Goal: Task Accomplishment & Management: Manage account settings

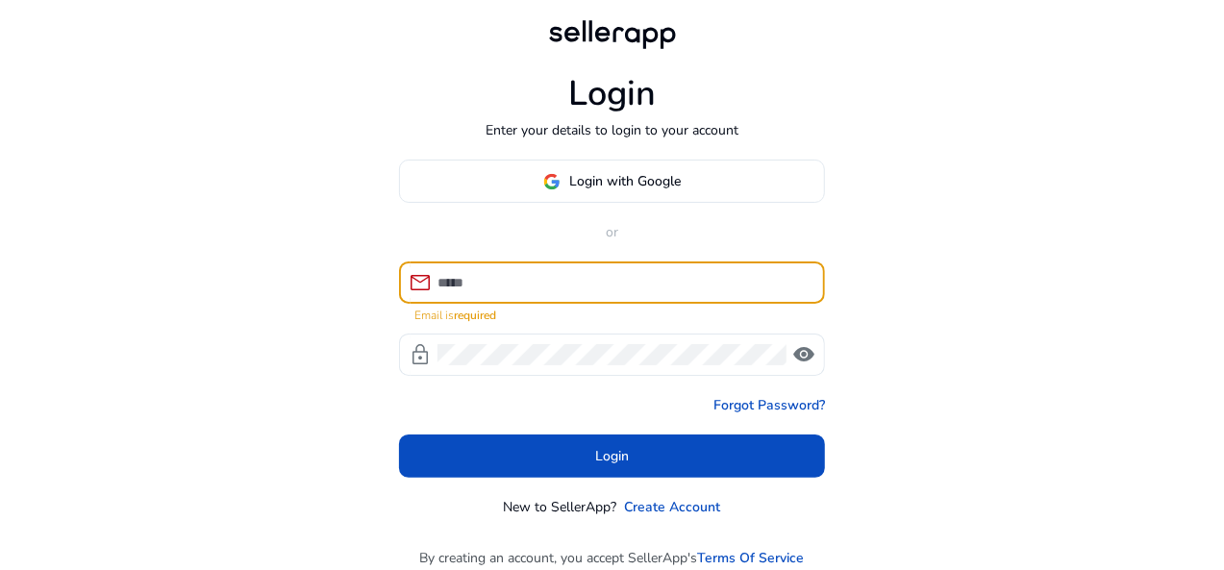
click at [552, 286] on input at bounding box center [623, 282] width 372 height 21
type input "**********"
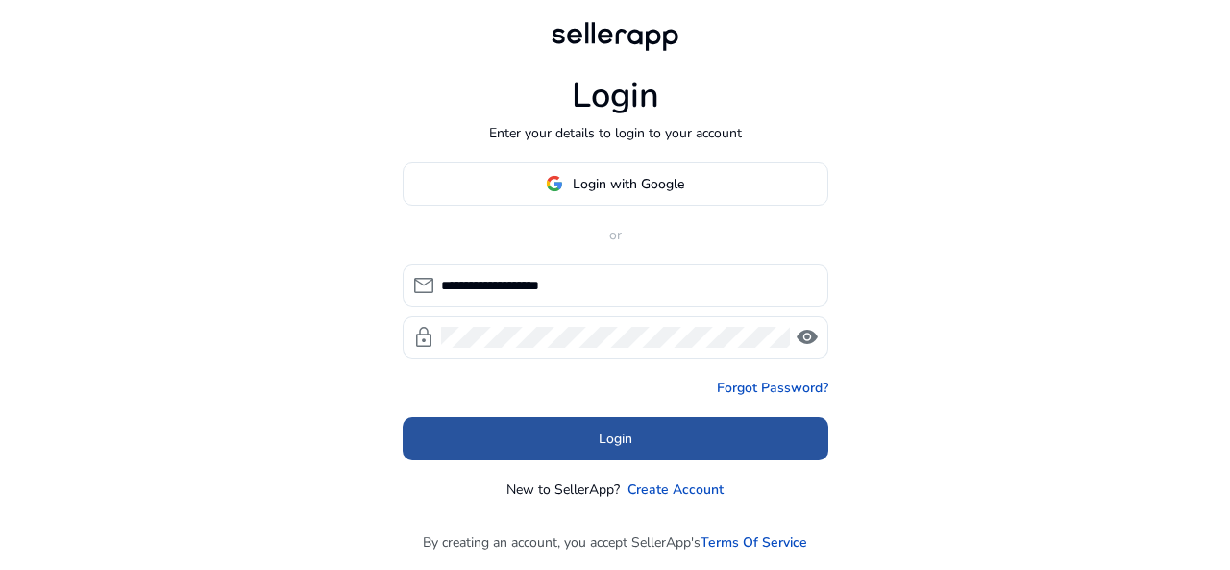
click at [624, 436] on span "Login" at bounding box center [616, 439] width 34 height 20
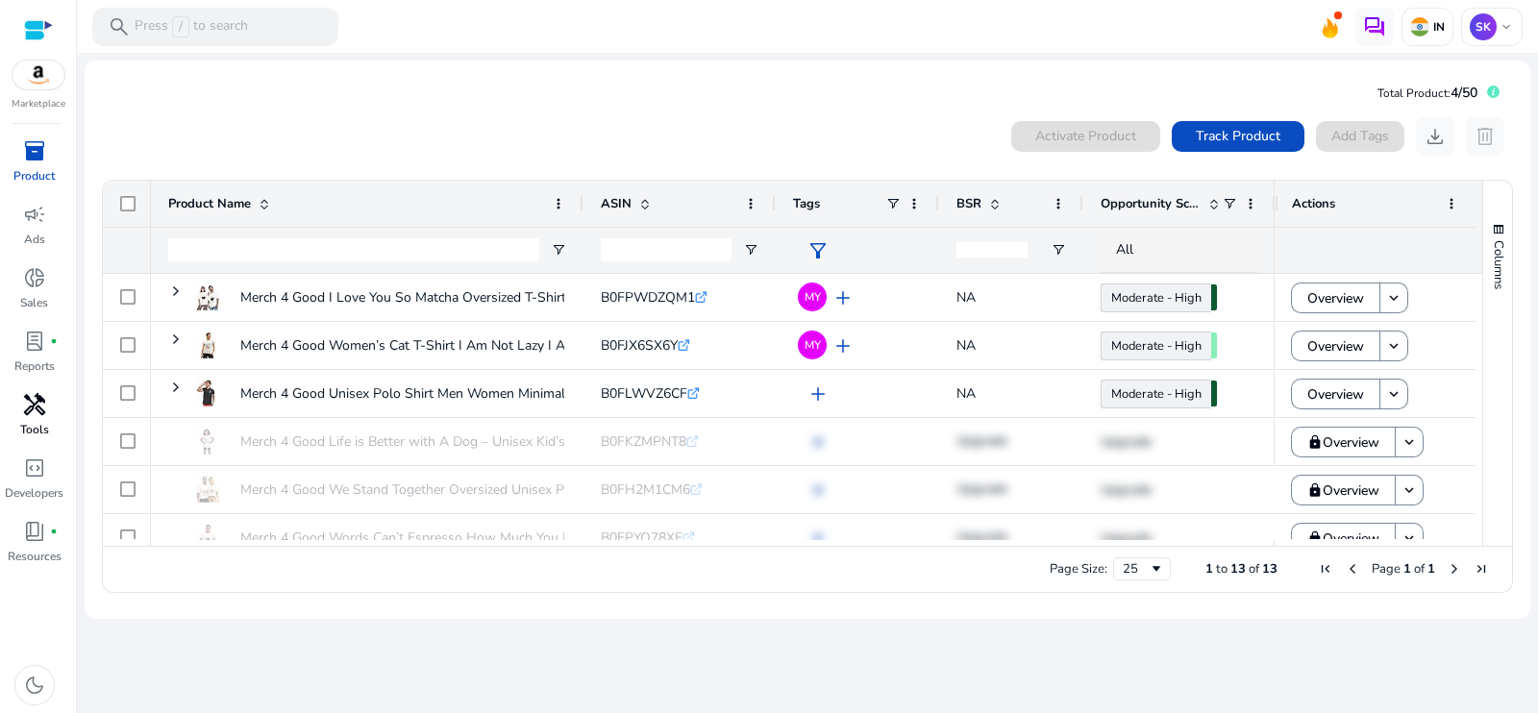
drag, startPoint x: 1229, startPoint y: 0, endPoint x: 30, endPoint y: 419, distance: 1270.8
click at [30, 419] on div "handyman" at bounding box center [35, 404] width 54 height 31
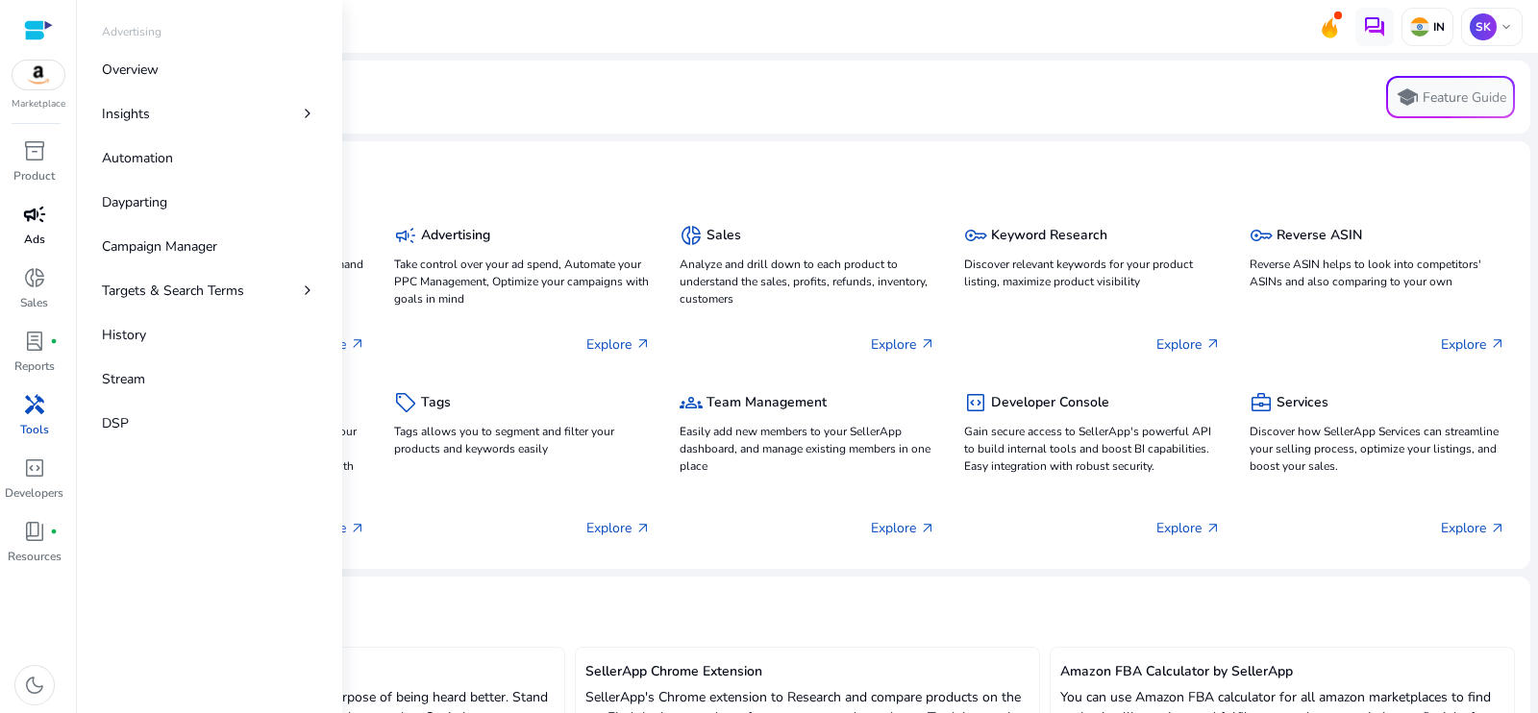
click at [27, 223] on span "campaign" at bounding box center [34, 214] width 23 height 23
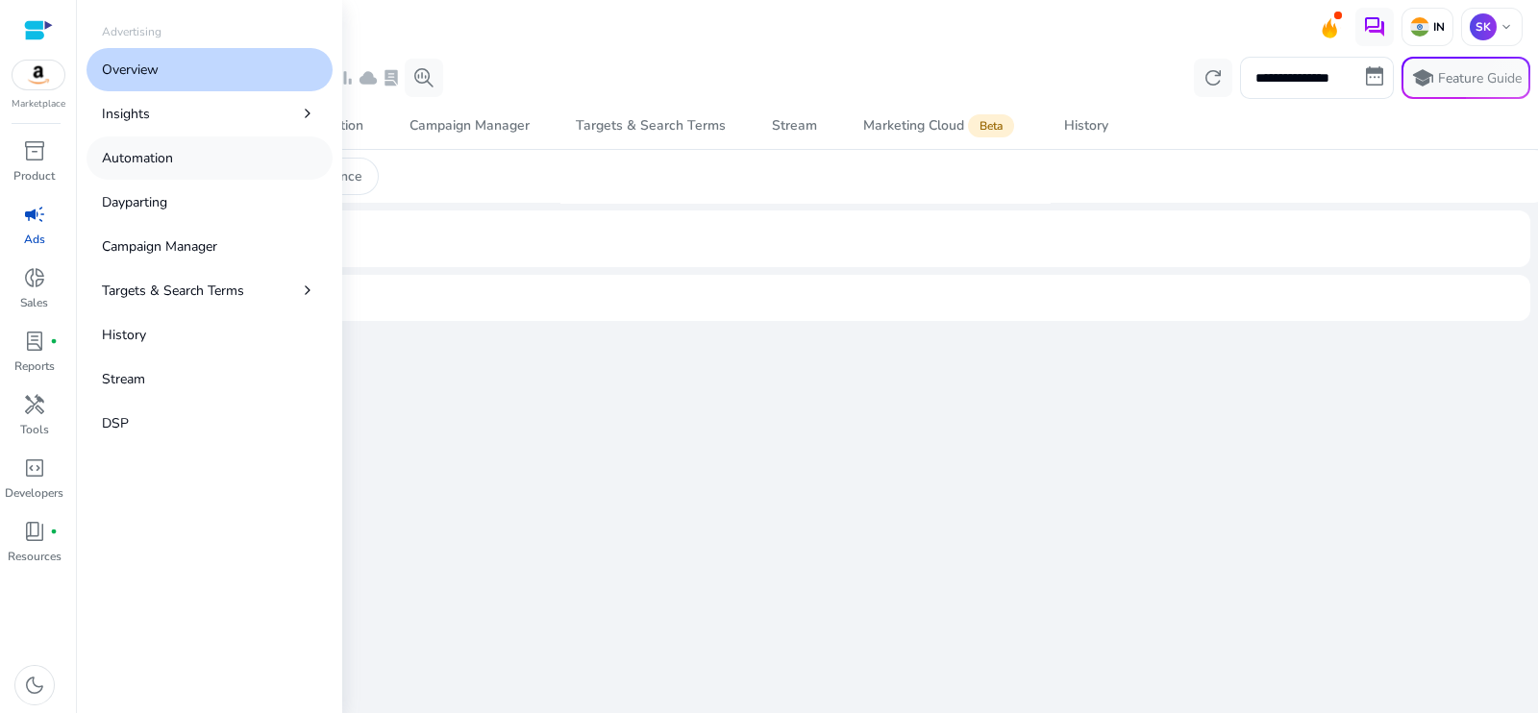
click at [127, 163] on p "Automation" at bounding box center [137, 158] width 71 height 20
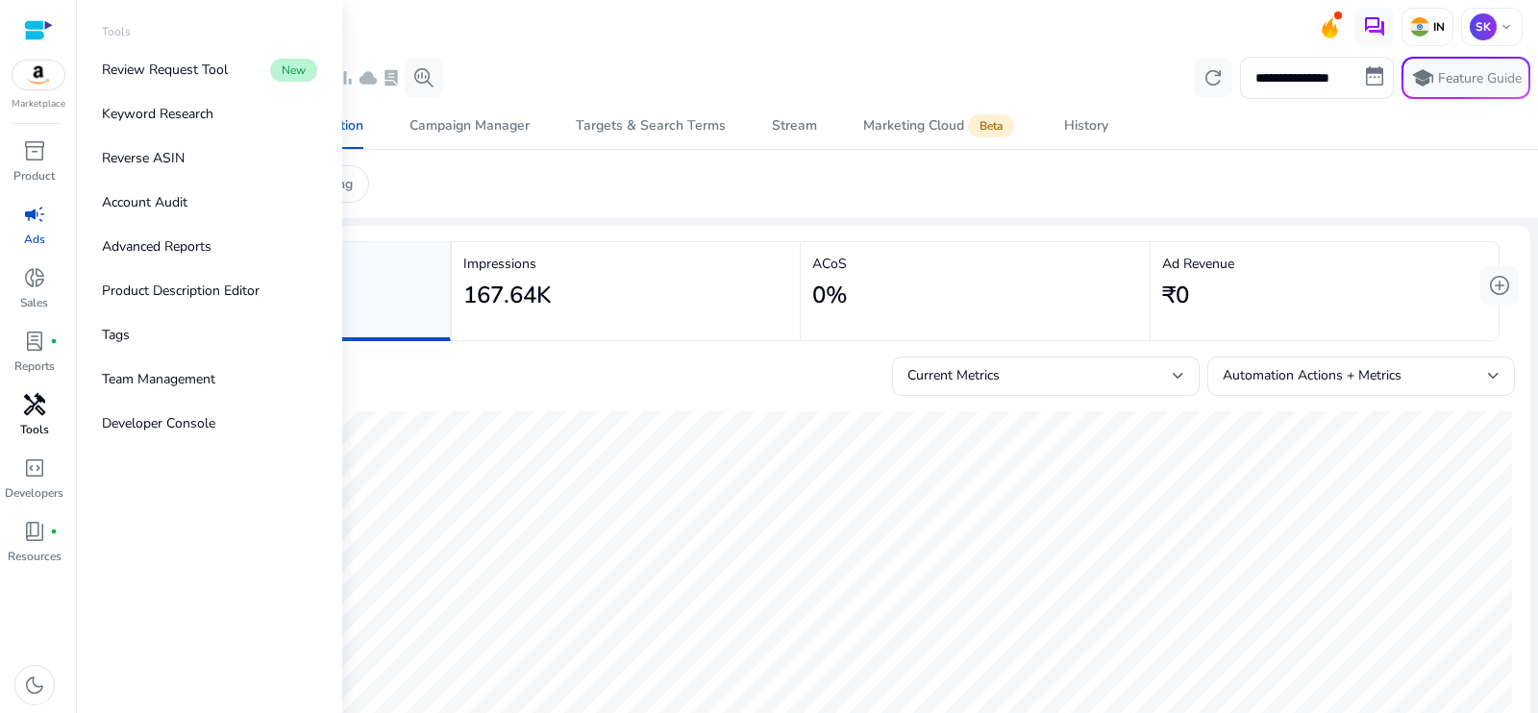
click at [28, 439] on link "handyman Tools" at bounding box center [34, 420] width 68 height 63
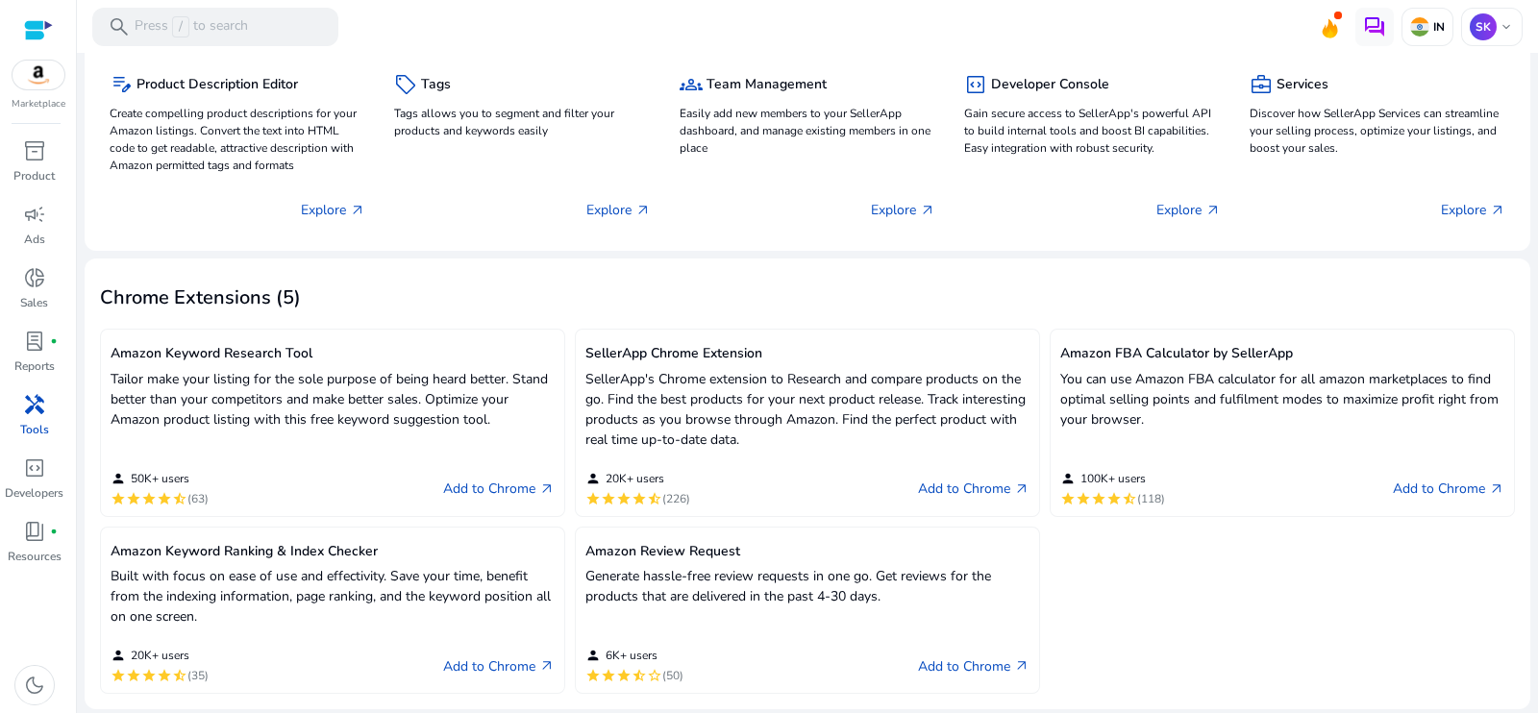
scroll to position [322, 0]
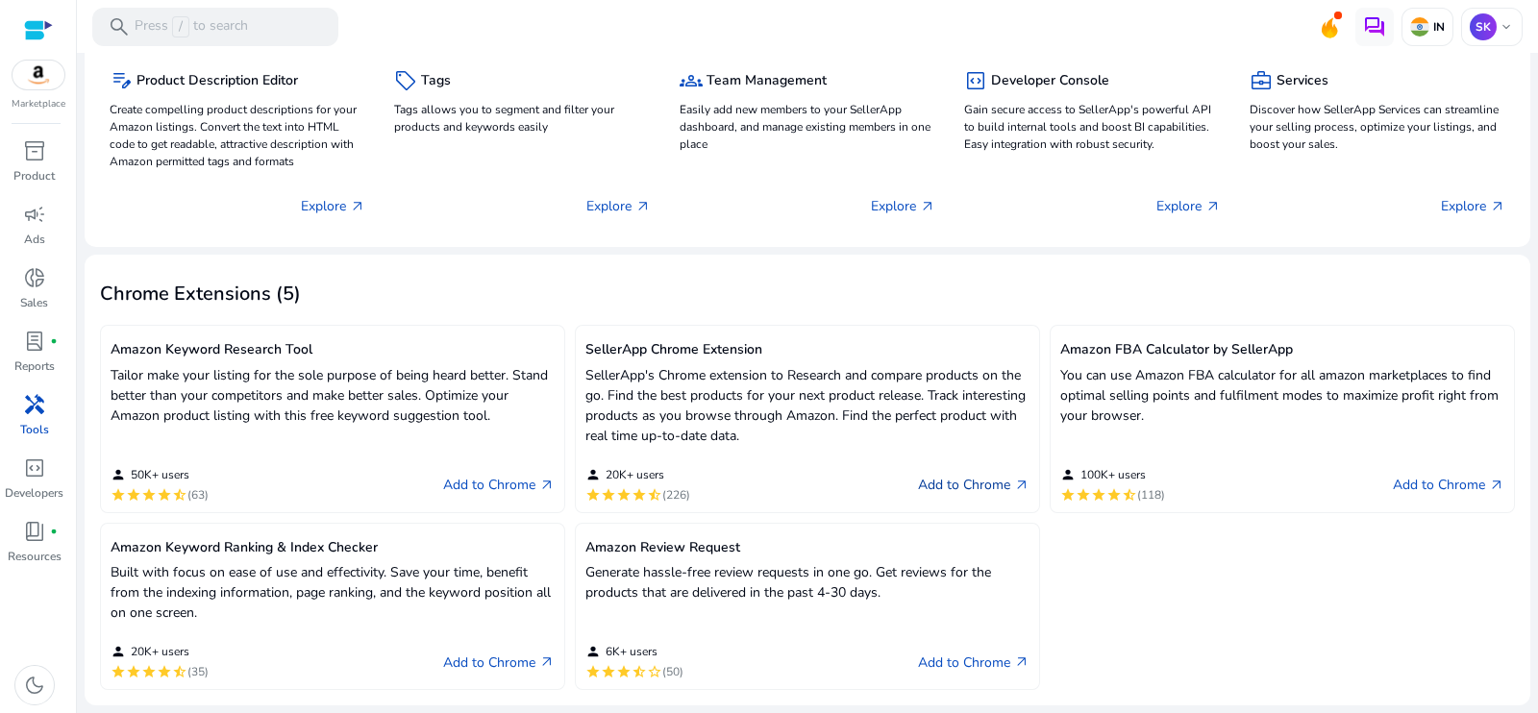
click at [966, 490] on link "Add to Chrome arrow_outward" at bounding box center [974, 485] width 112 height 23
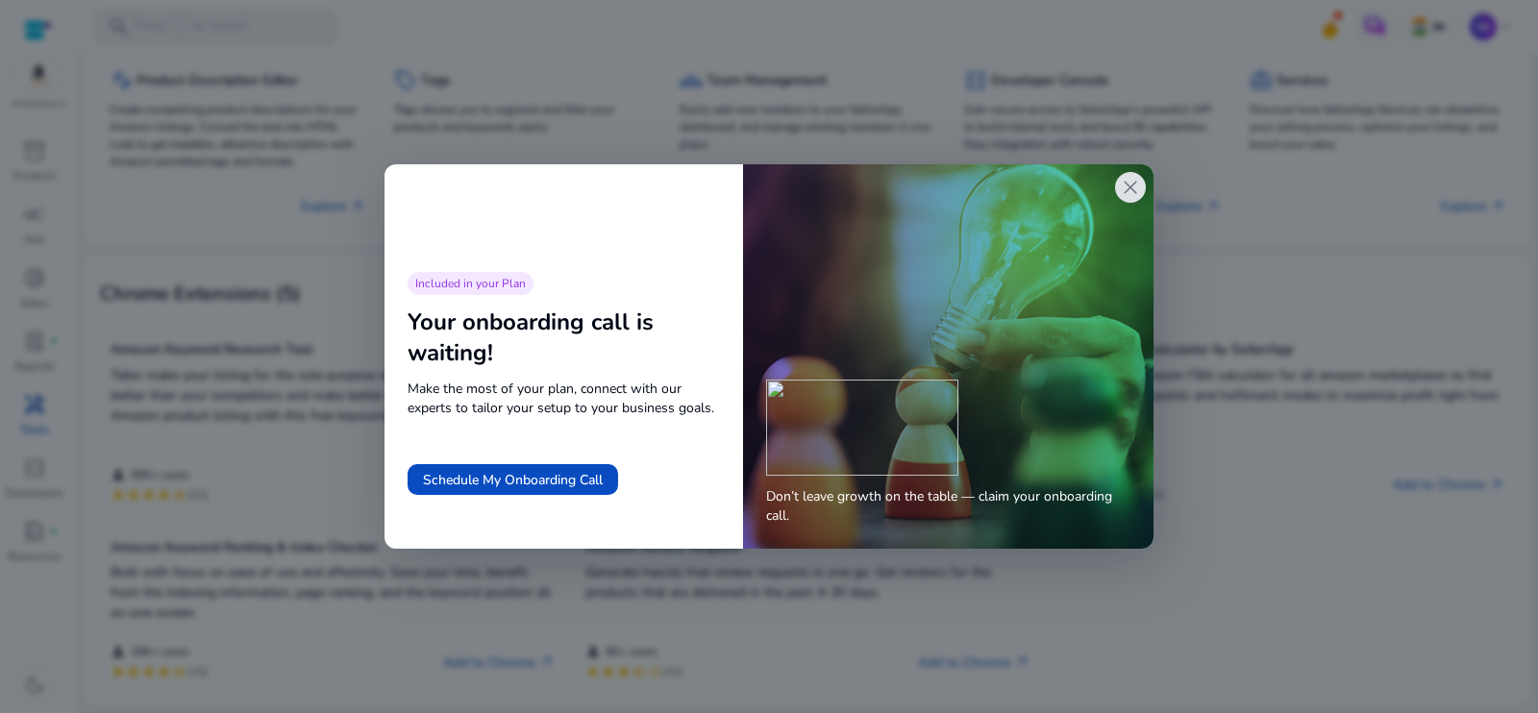
click at [1124, 194] on span "close" at bounding box center [1130, 187] width 23 height 23
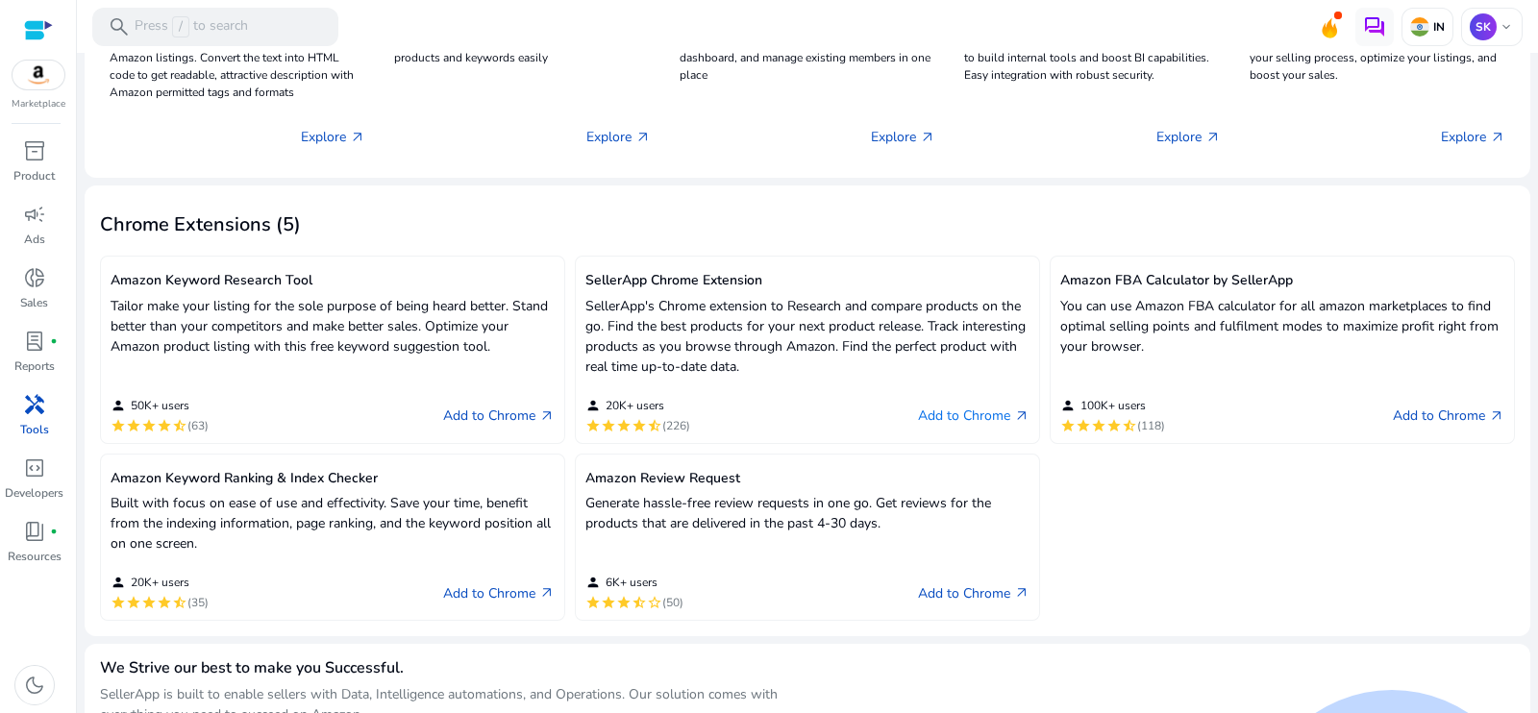
scroll to position [521, 0]
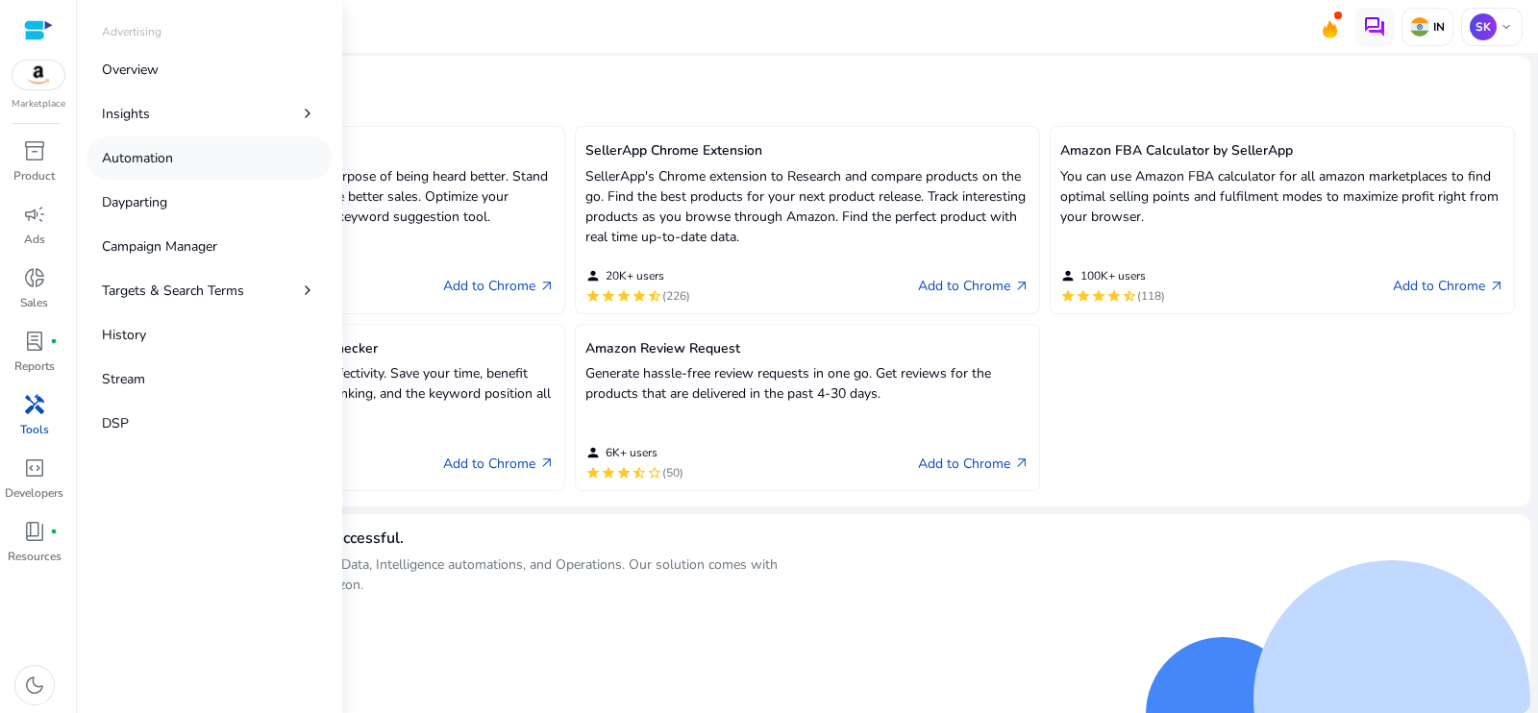
click at [129, 165] on p "Automation" at bounding box center [137, 158] width 71 height 20
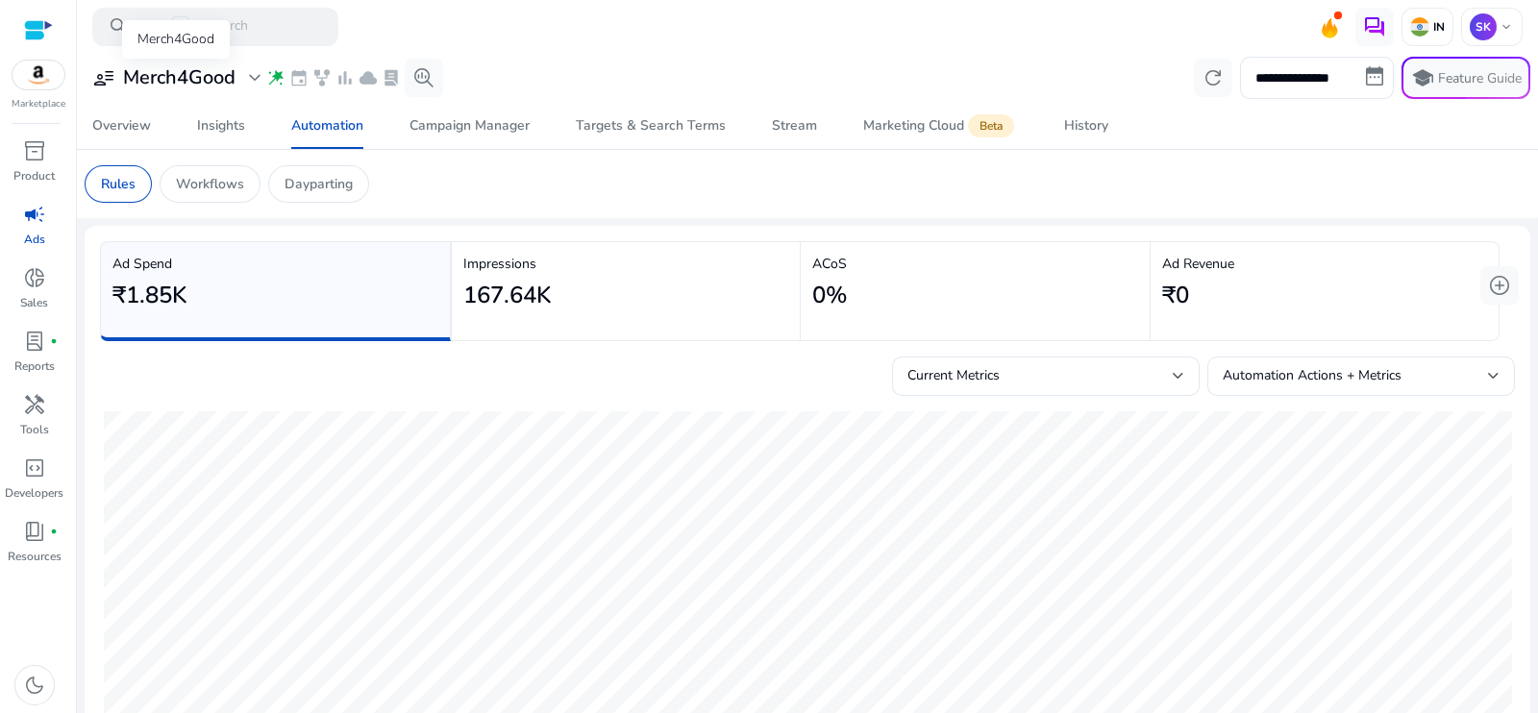
click at [257, 78] on span "expand_more" at bounding box center [254, 77] width 23 height 23
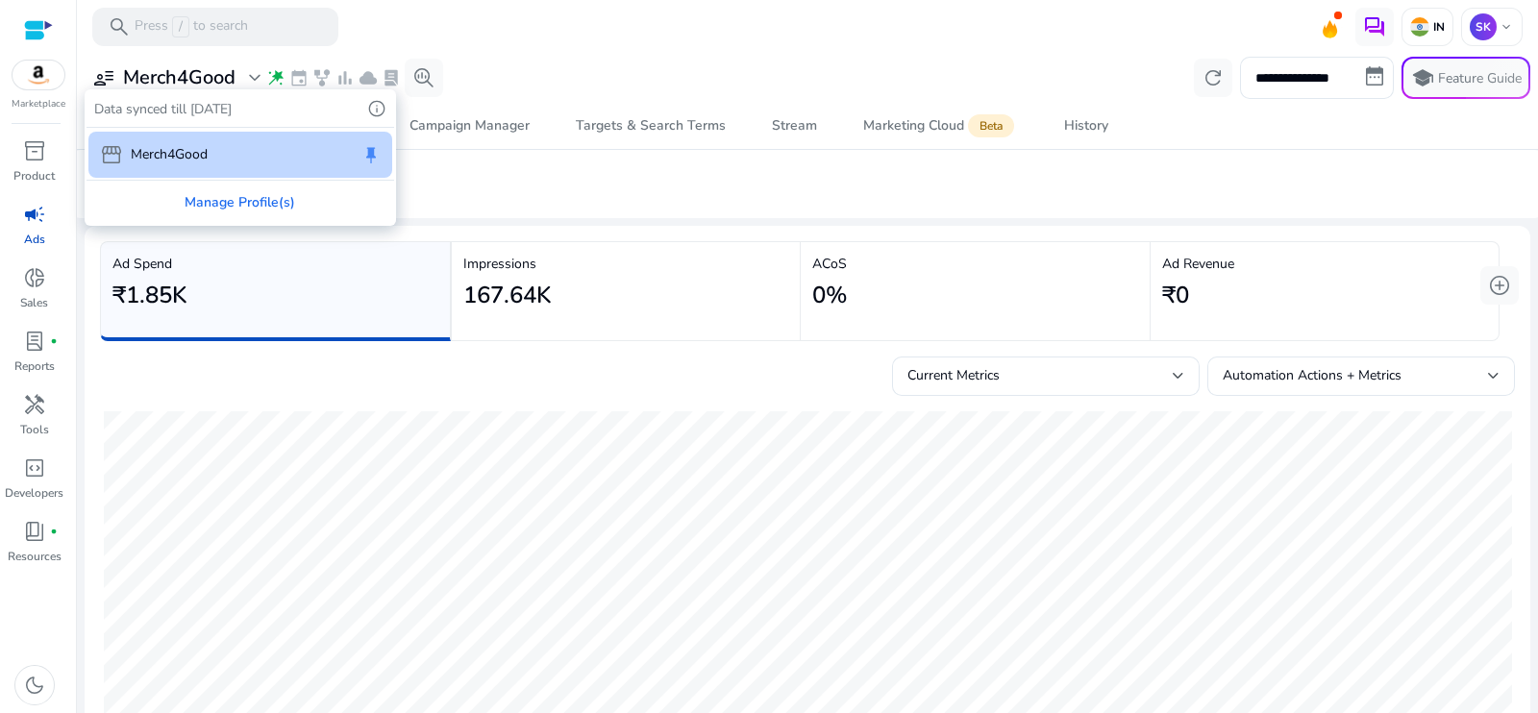
click at [466, 179] on div at bounding box center [769, 356] width 1538 height 713
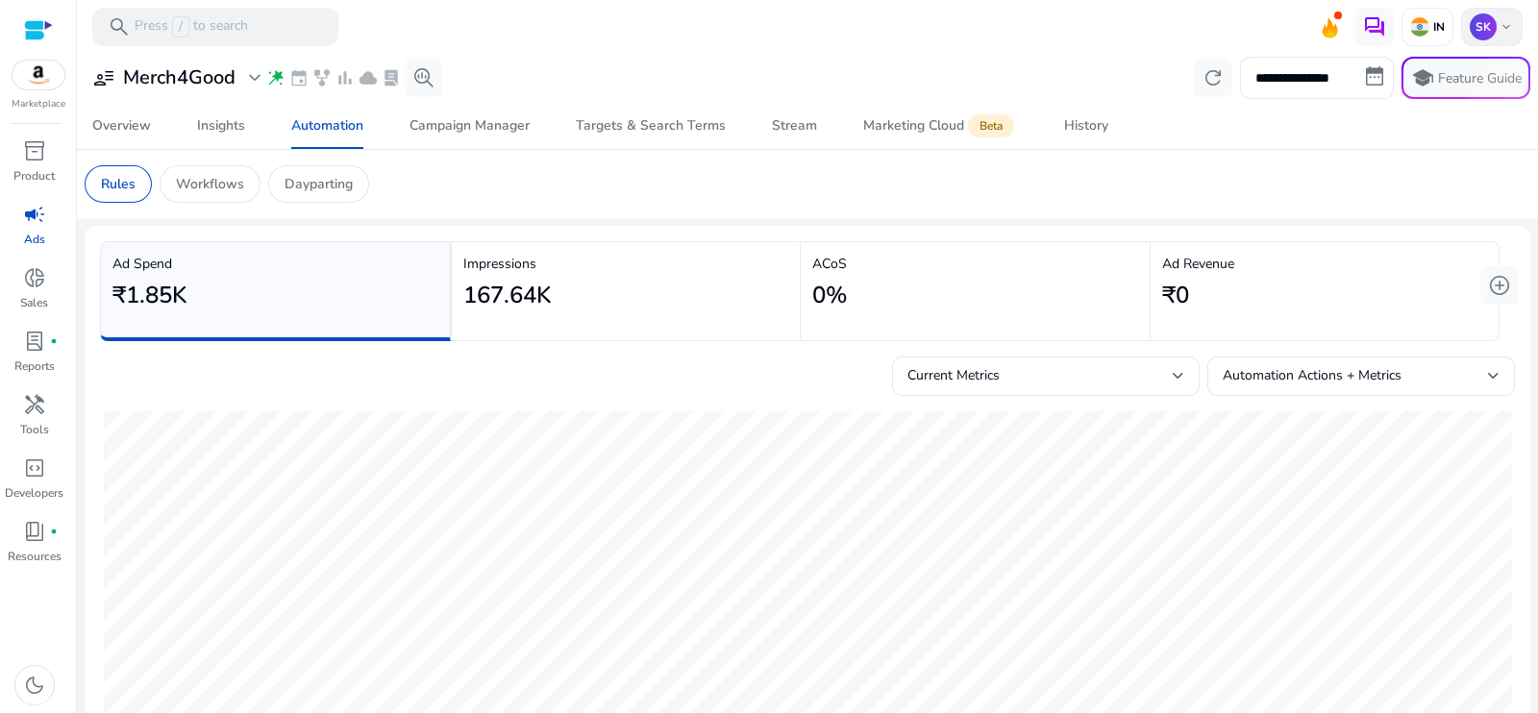
click at [1229, 25] on span "keyboard_arrow_down" at bounding box center [1506, 26] width 15 height 15
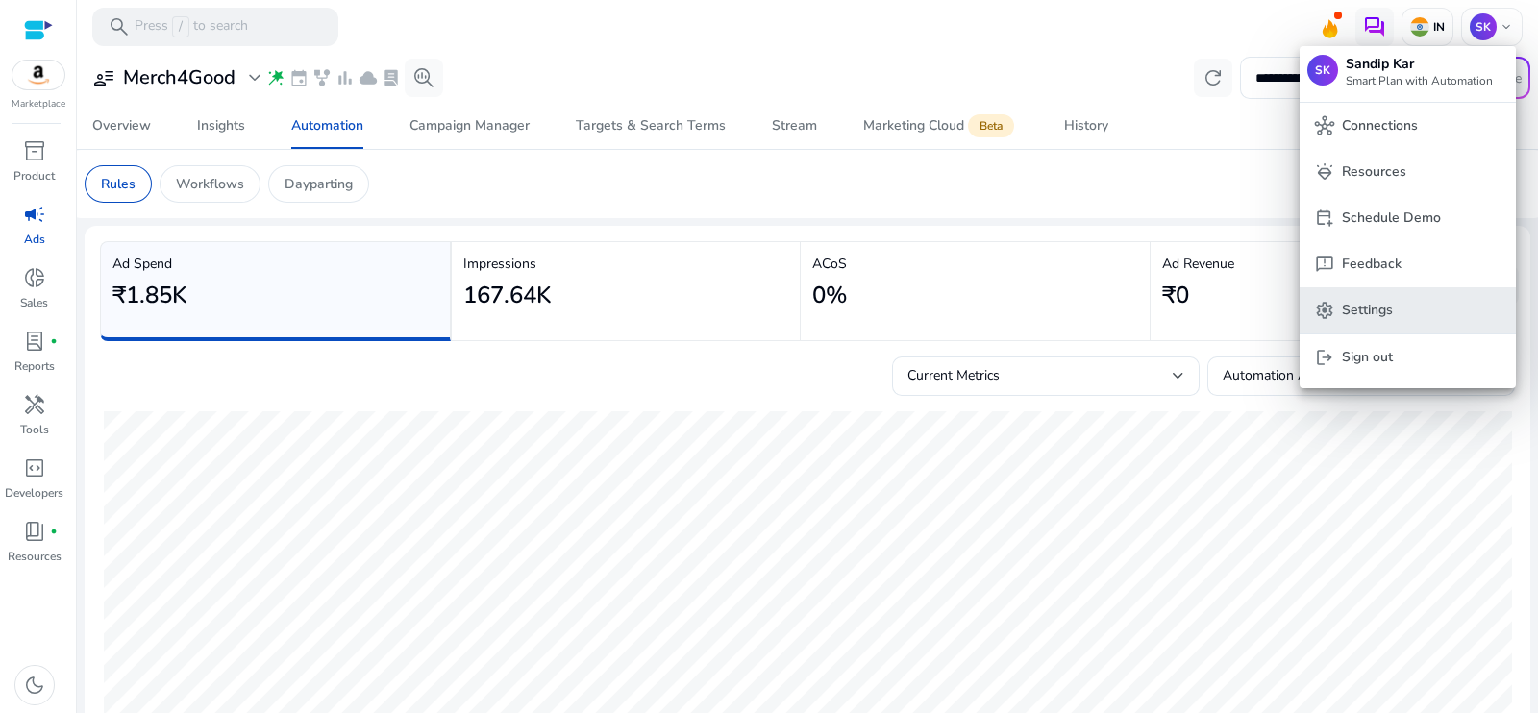
click at [1229, 301] on p "Settings" at bounding box center [1367, 310] width 51 height 21
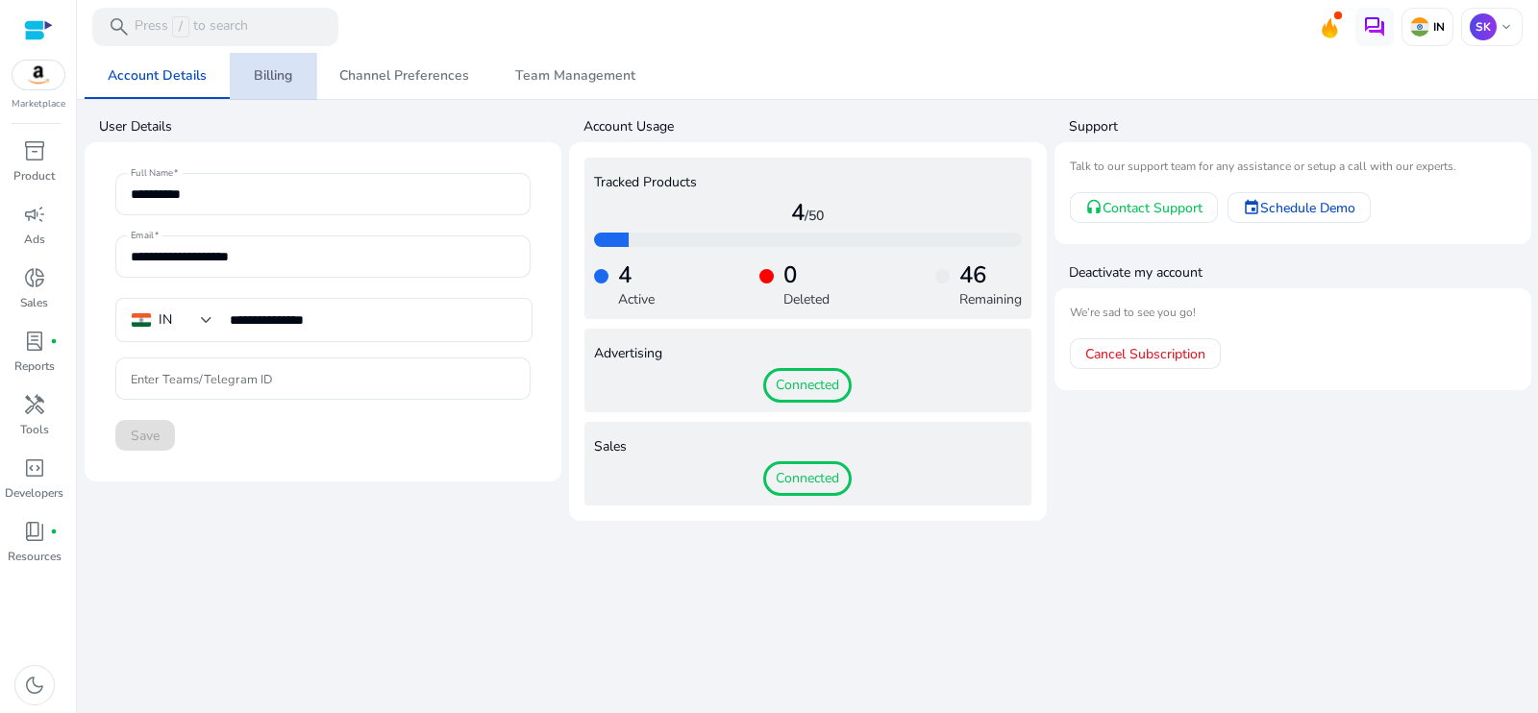
click at [274, 72] on span "Billing" at bounding box center [273, 75] width 38 height 13
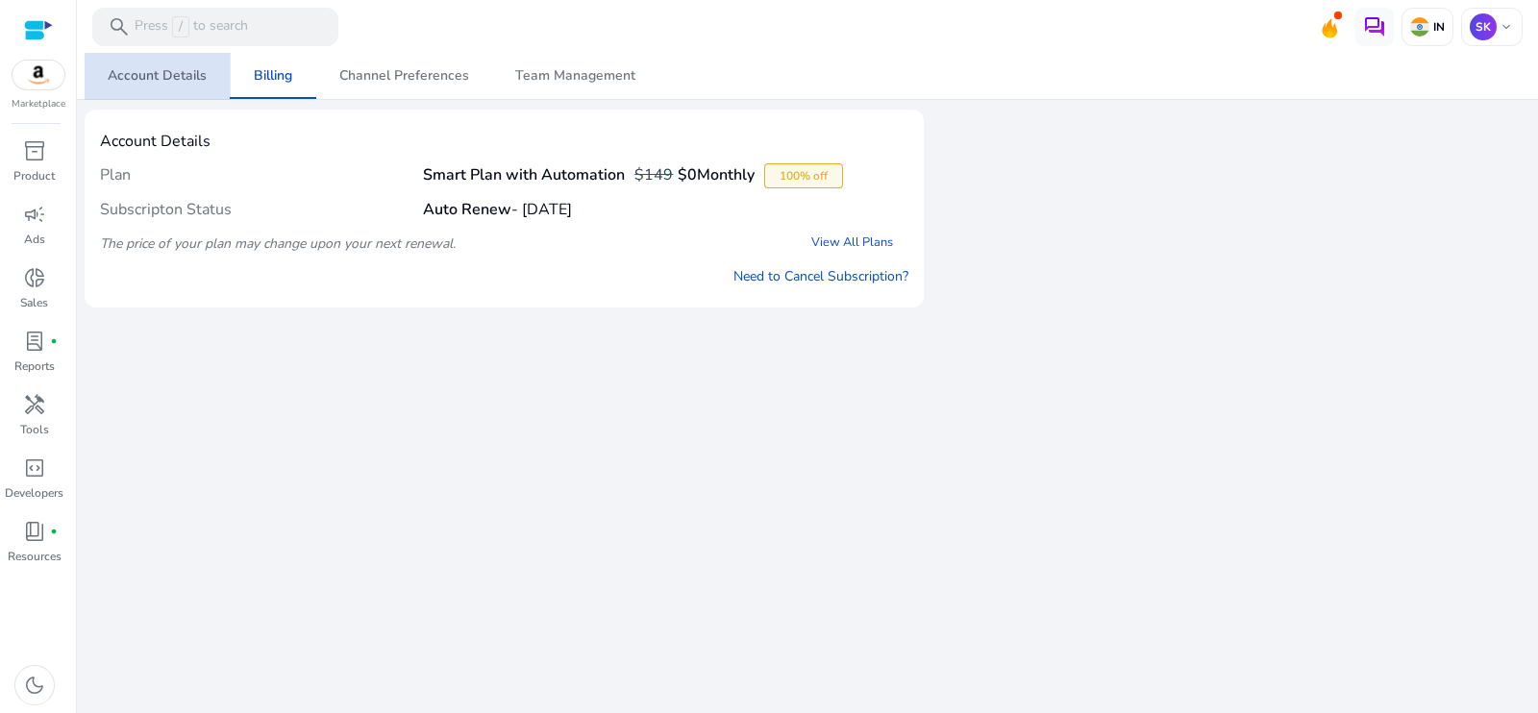
click at [183, 79] on span "Account Details" at bounding box center [157, 75] width 99 height 13
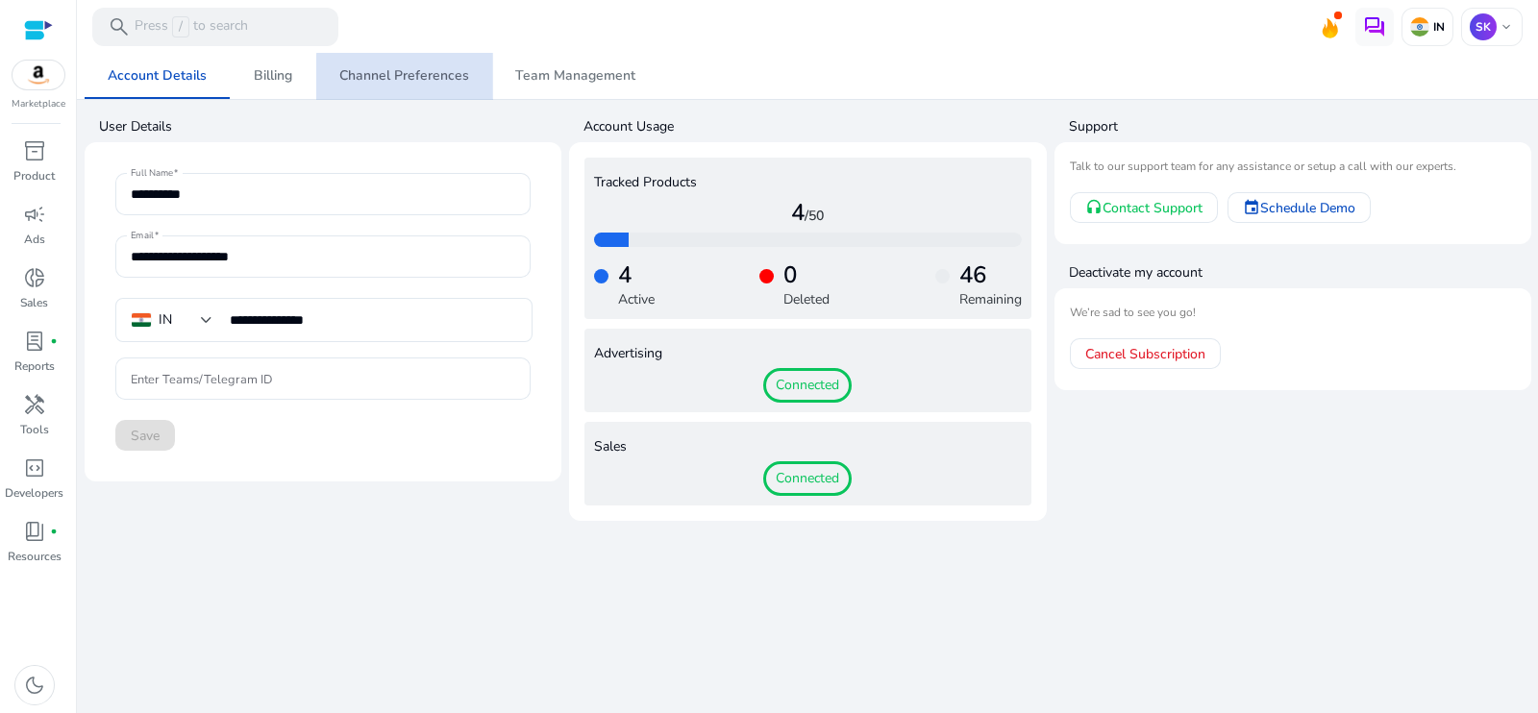
click at [475, 86] on link "Channel Preferences" at bounding box center [404, 76] width 176 height 46
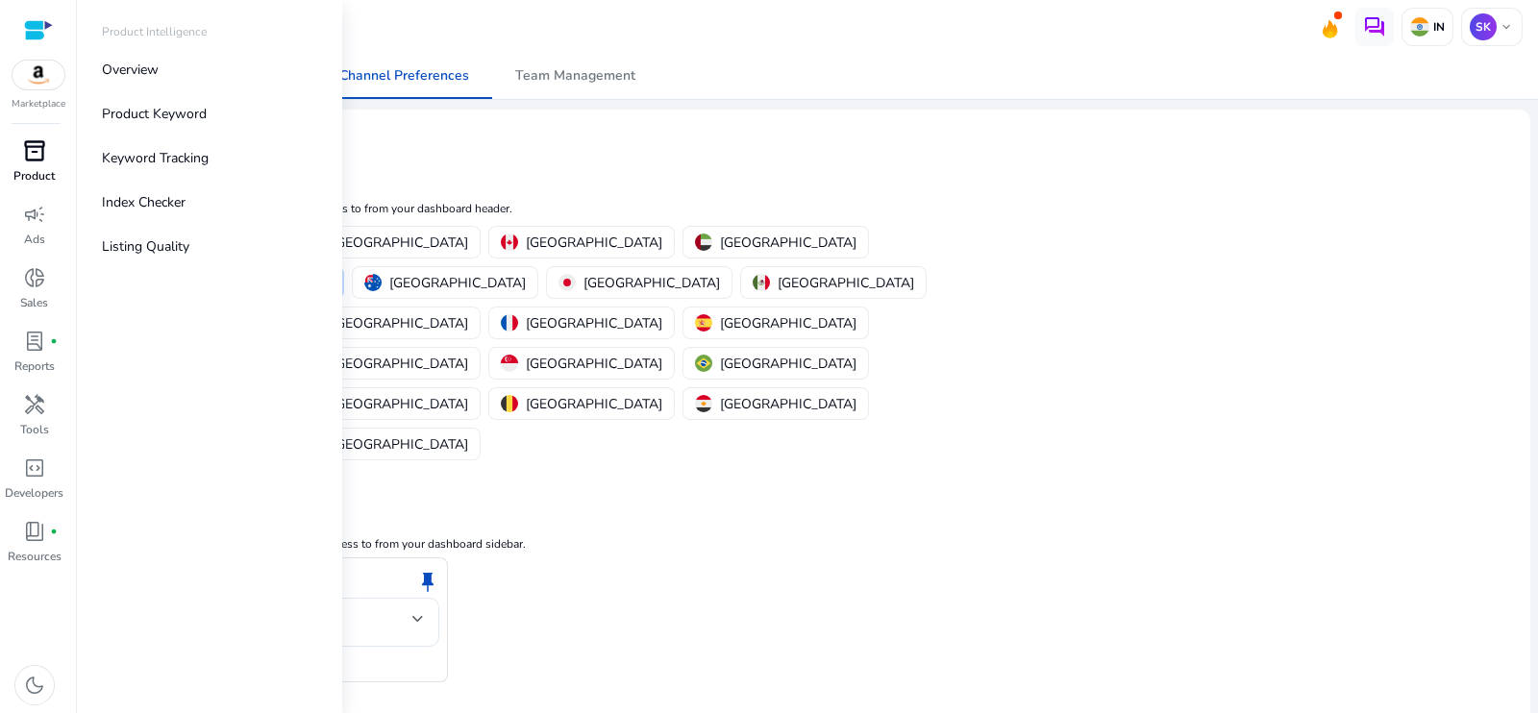
click at [35, 153] on span "inventory_2" at bounding box center [34, 150] width 23 height 23
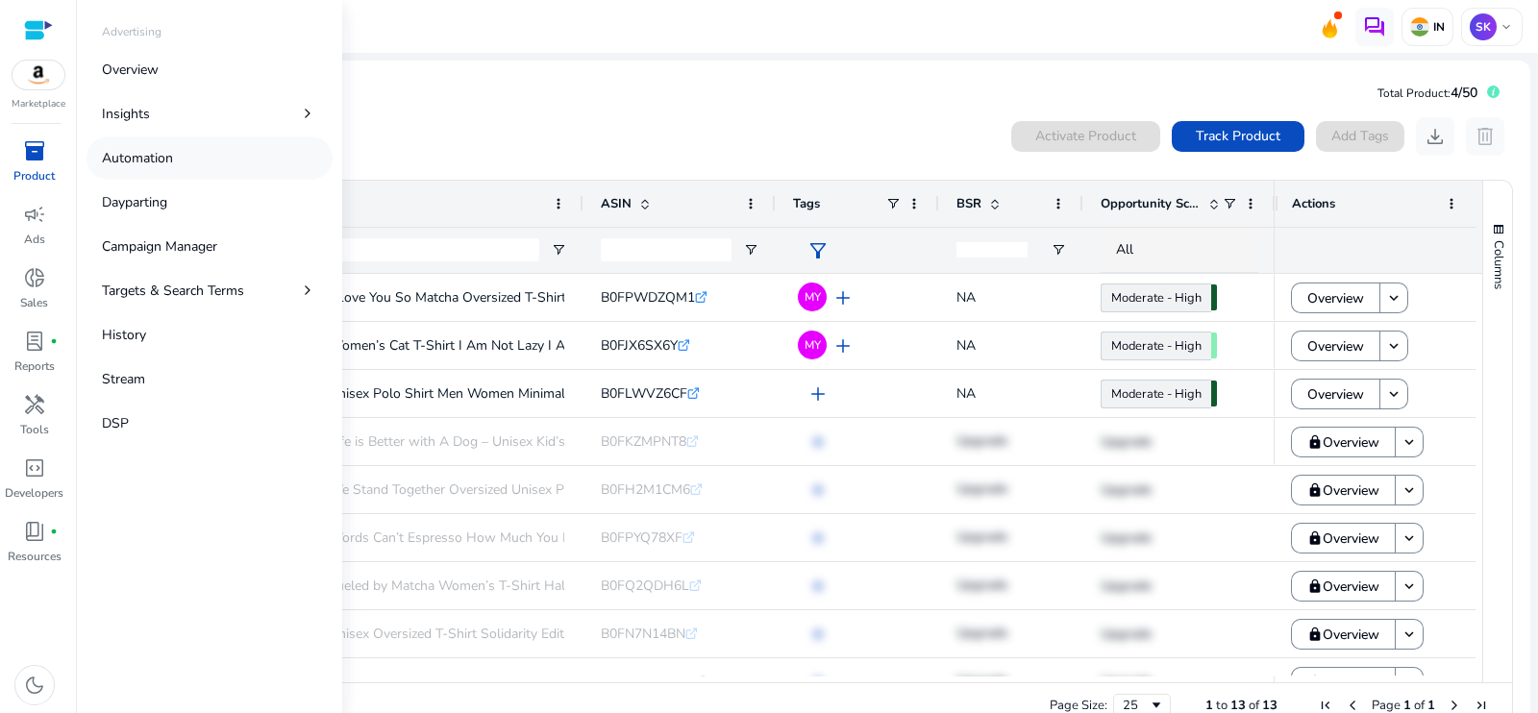
click at [149, 161] on p "Automation" at bounding box center [137, 158] width 71 height 20
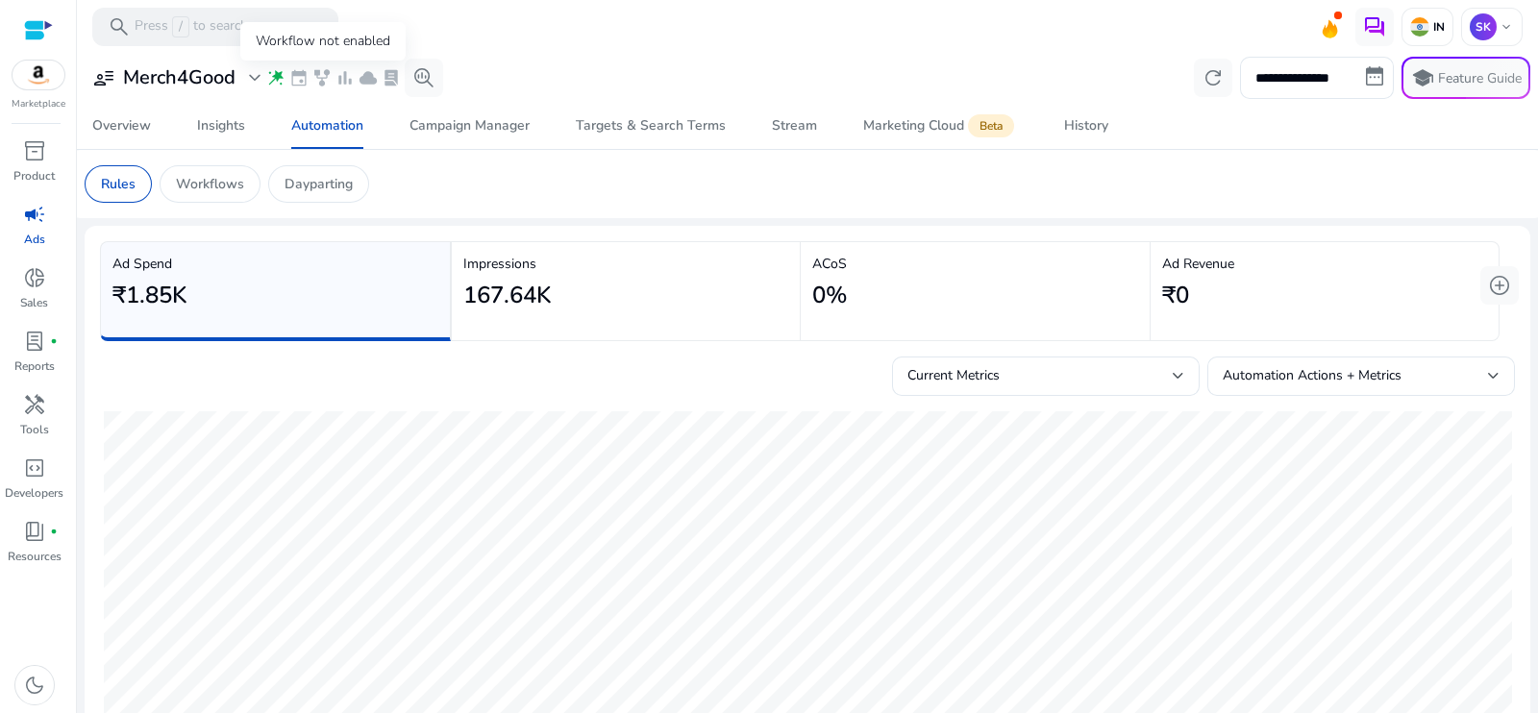
click at [325, 76] on span "family_history" at bounding box center [321, 77] width 19 height 19
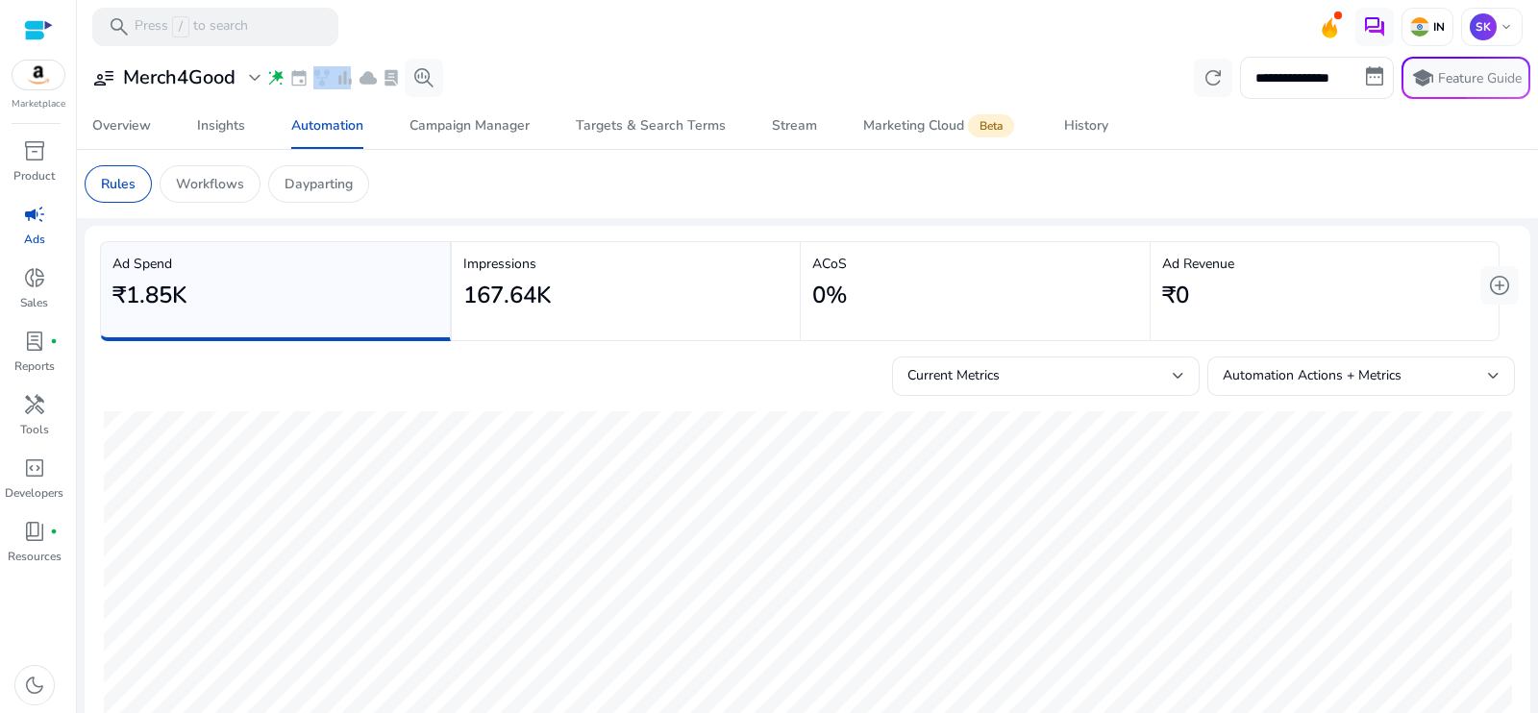
click at [325, 76] on span "family_history" at bounding box center [321, 77] width 19 height 19
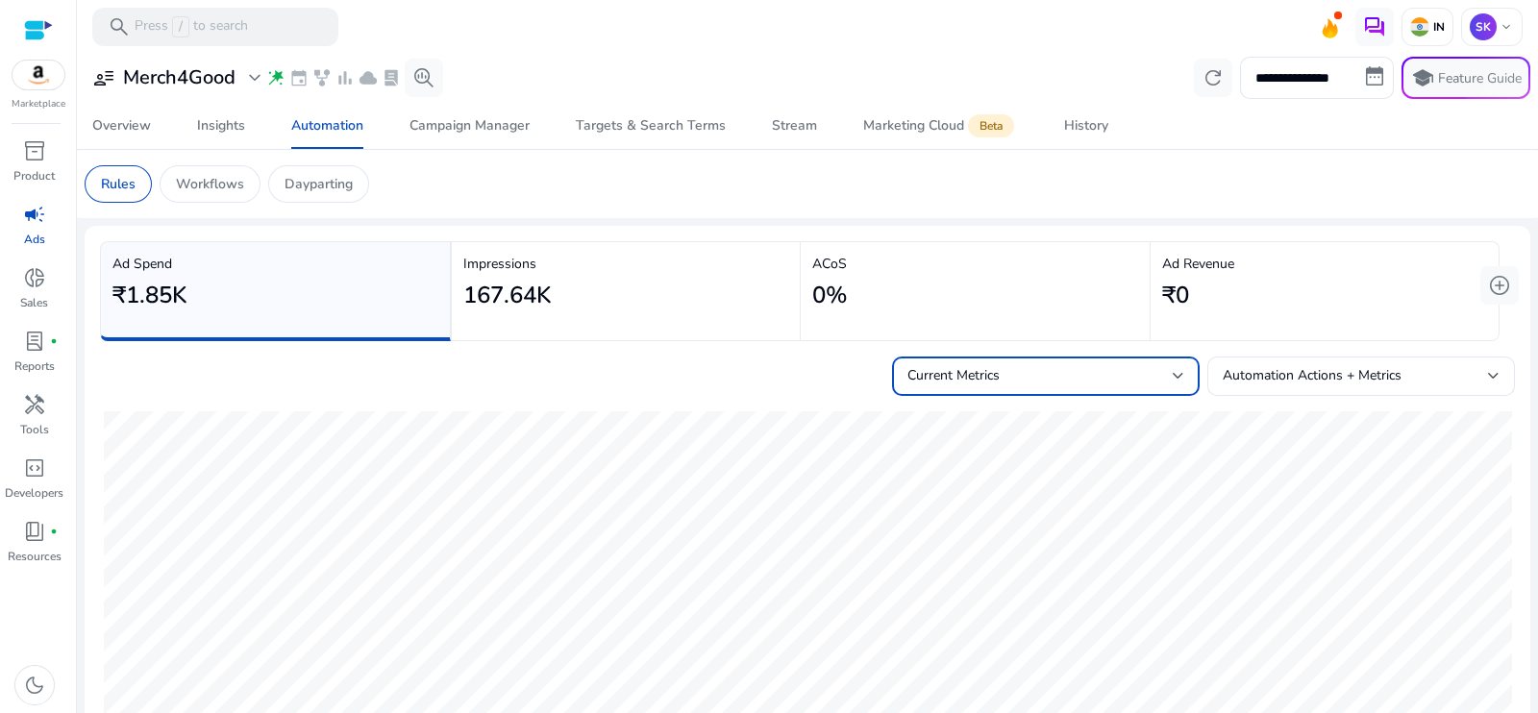
click at [1173, 367] on div at bounding box center [1179, 375] width 12 height 23
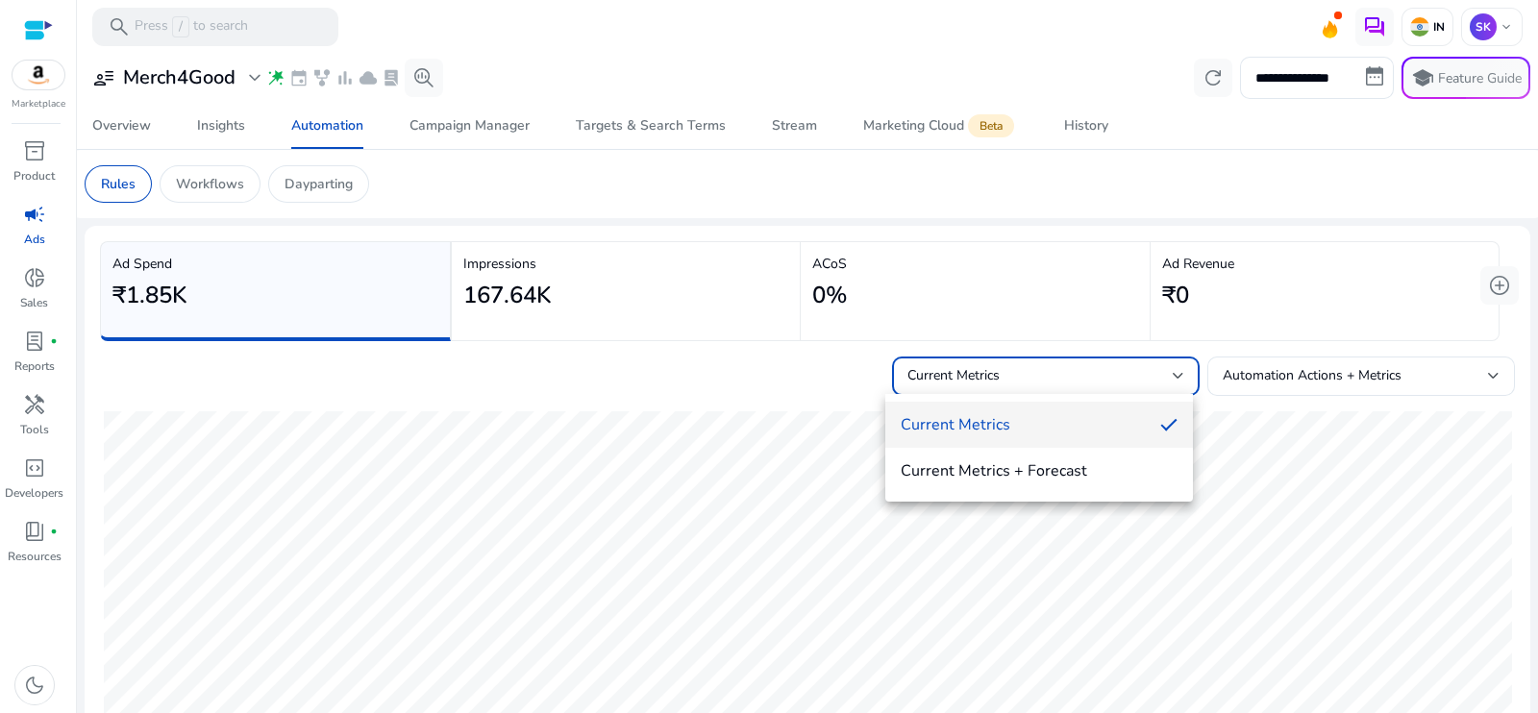
click at [1171, 367] on div at bounding box center [769, 356] width 1538 height 713
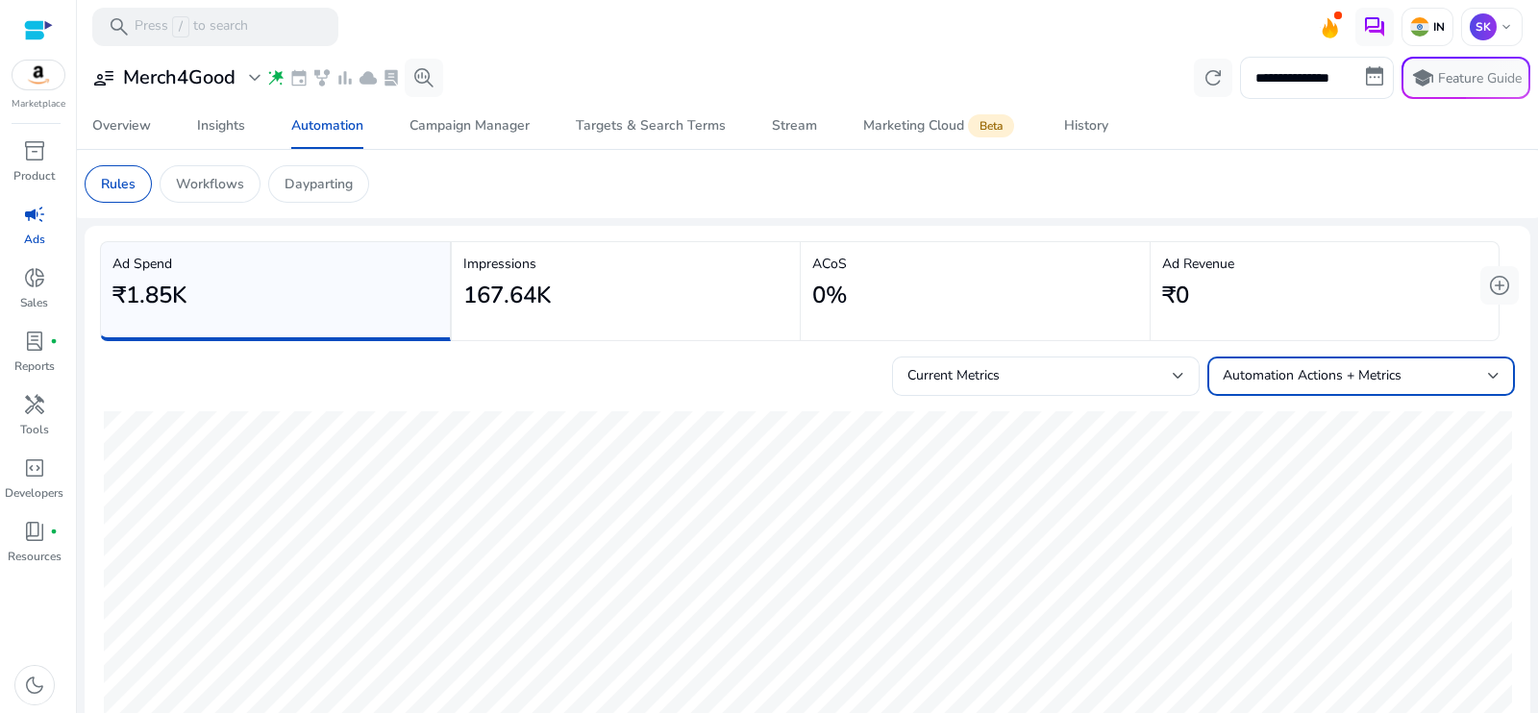
click at [1229, 372] on div at bounding box center [1494, 376] width 12 height 8
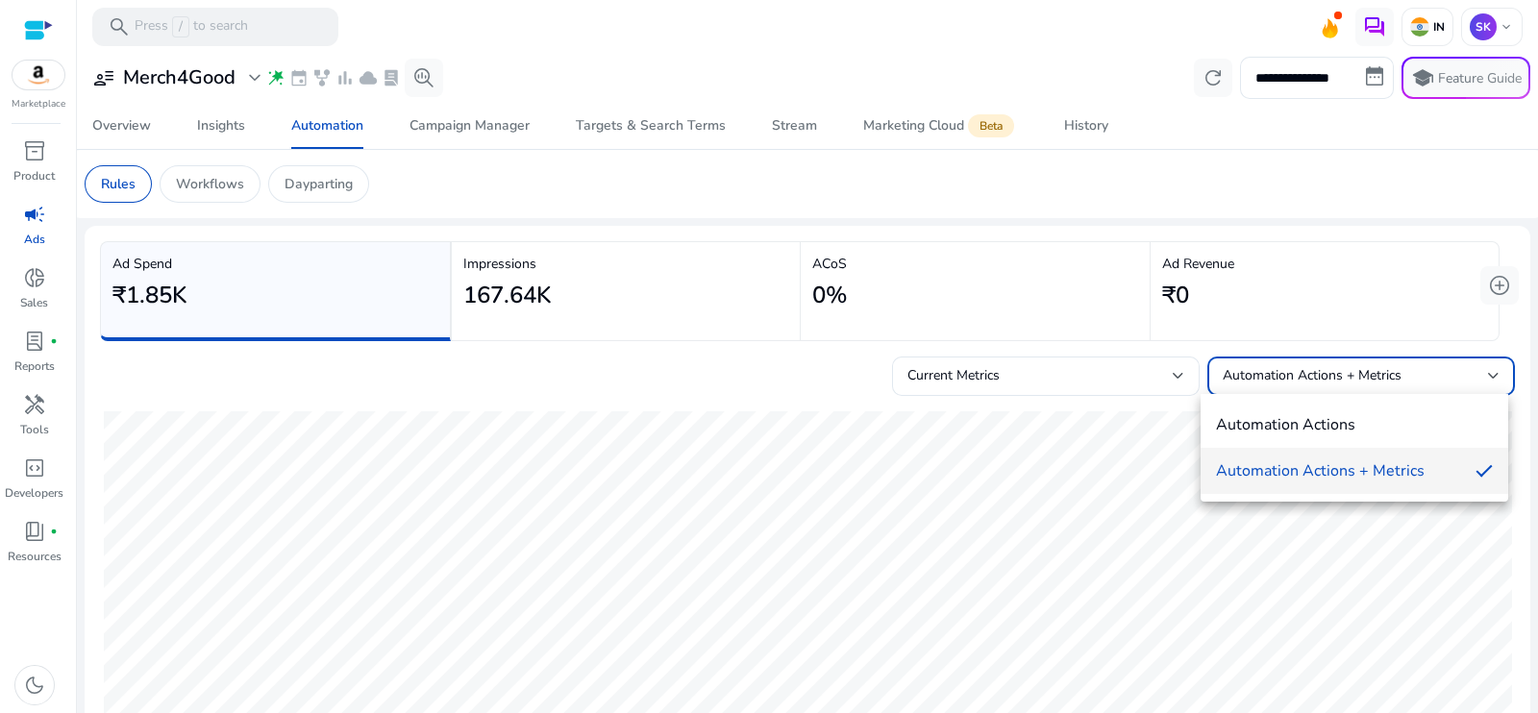
click at [1229, 372] on div at bounding box center [769, 356] width 1538 height 713
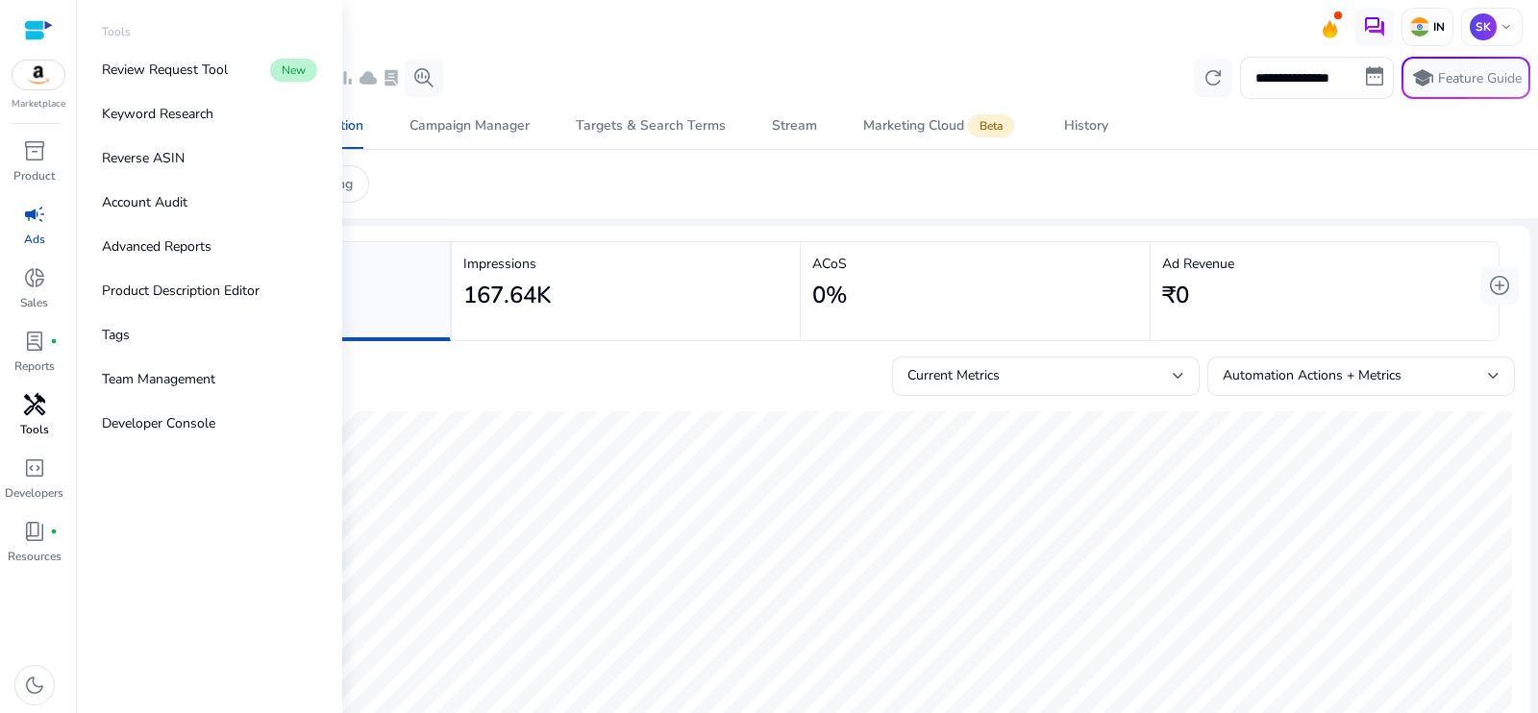
click at [38, 426] on p "Tools" at bounding box center [34, 429] width 29 height 17
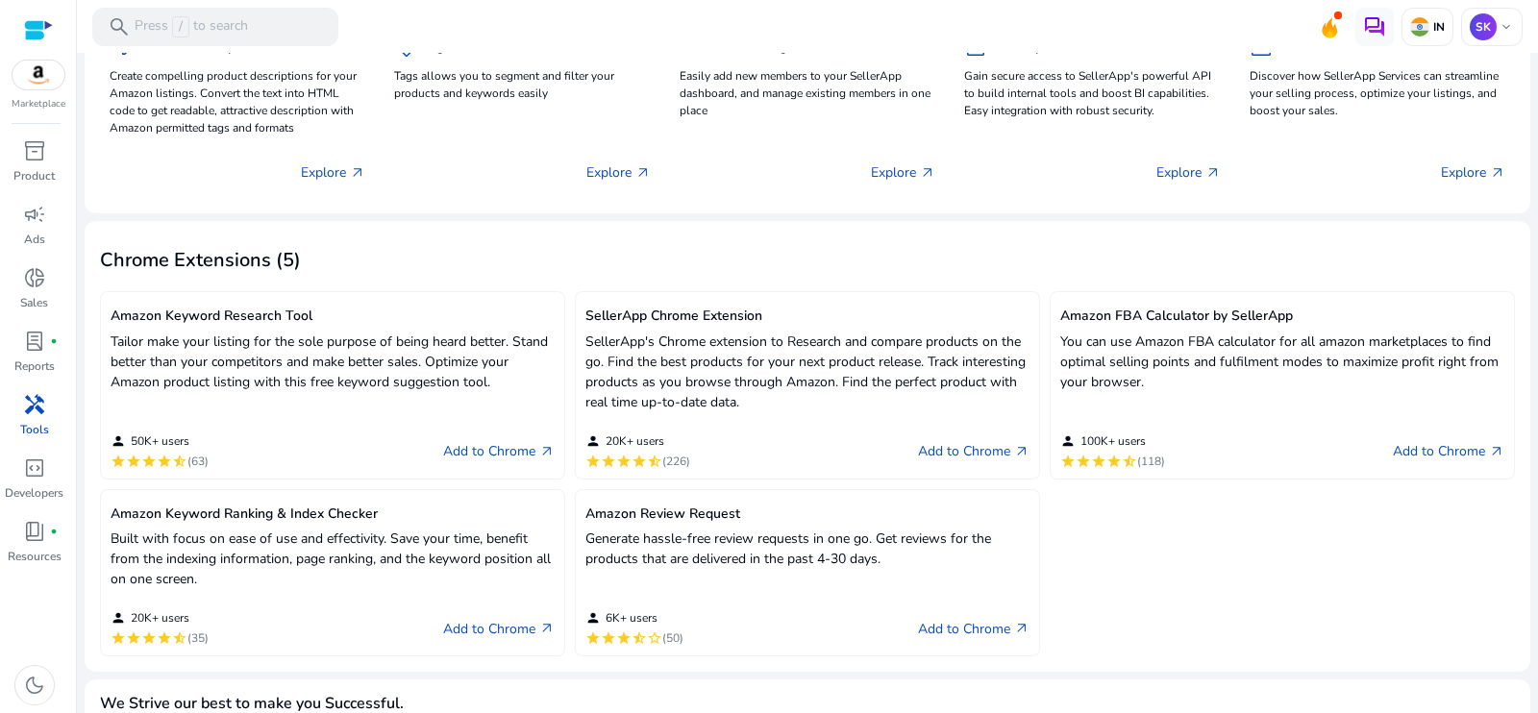
scroll to position [385, 0]
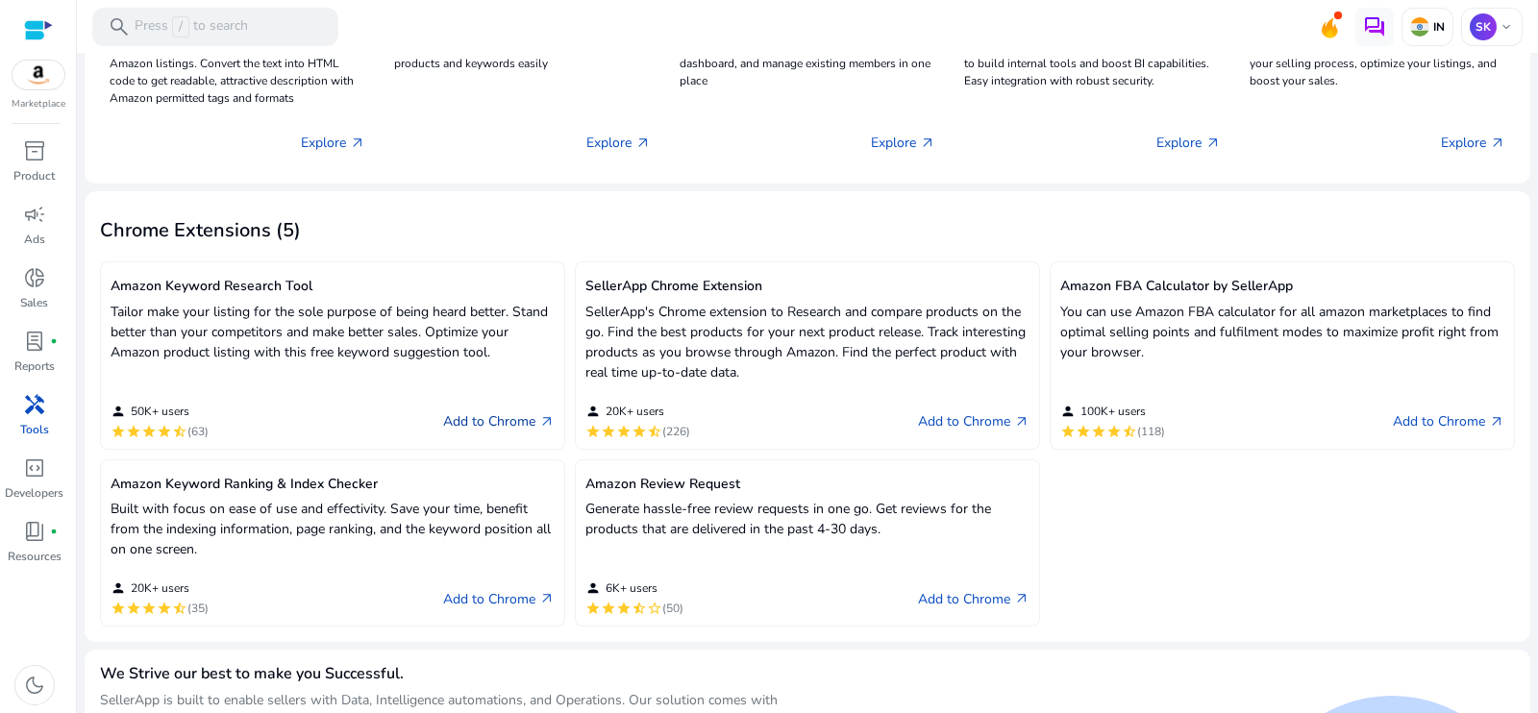
click at [507, 420] on link "Add to Chrome arrow_outward" at bounding box center [499, 421] width 112 height 23
drag, startPoint x: 1528, startPoint y: 410, endPoint x: 1536, endPoint y: 539, distance: 129.0
click at [1229, 539] on mat-sidenav-content "search Press / to search IN [GEOGRAPHIC_DATA] keyboard_arrow_down We are gettin…" at bounding box center [807, 356] width 1461 height 713
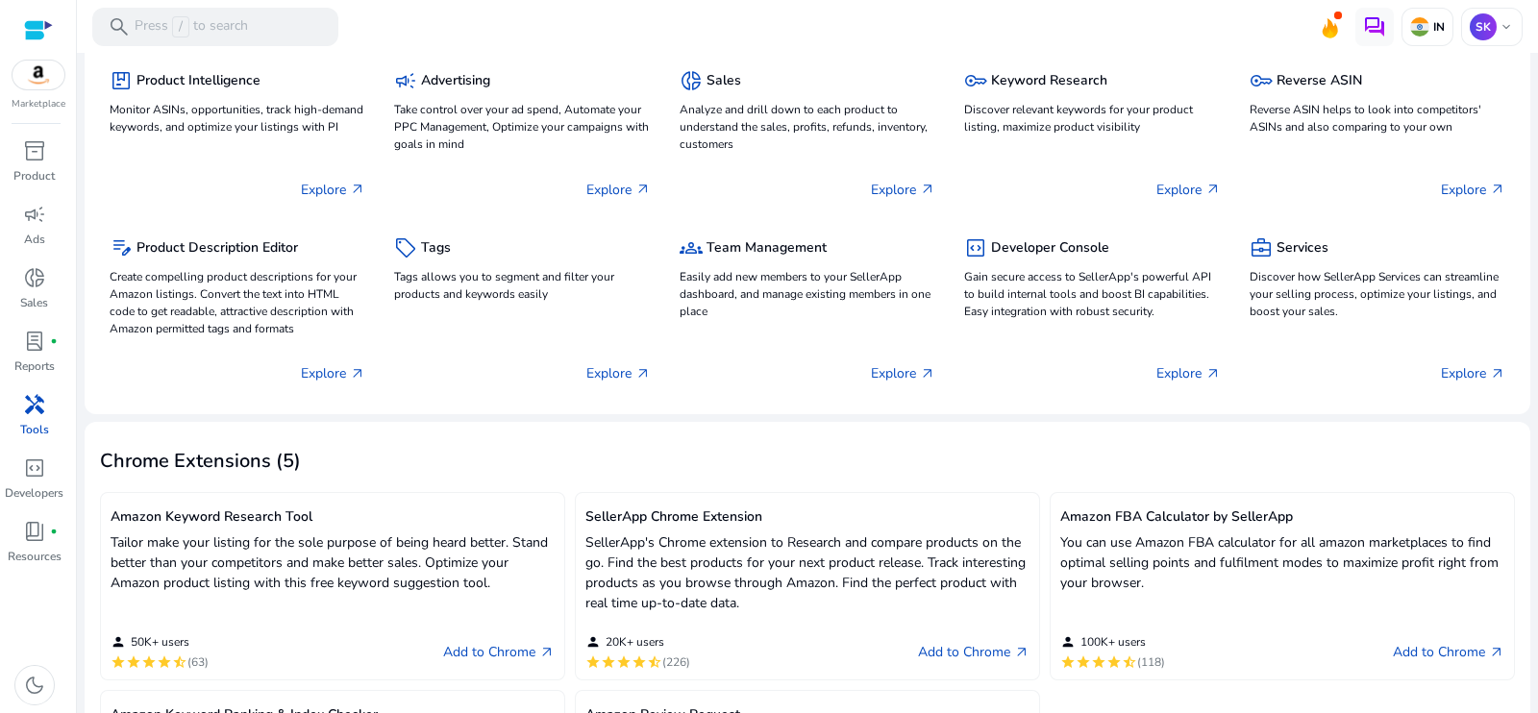
scroll to position [0, 0]
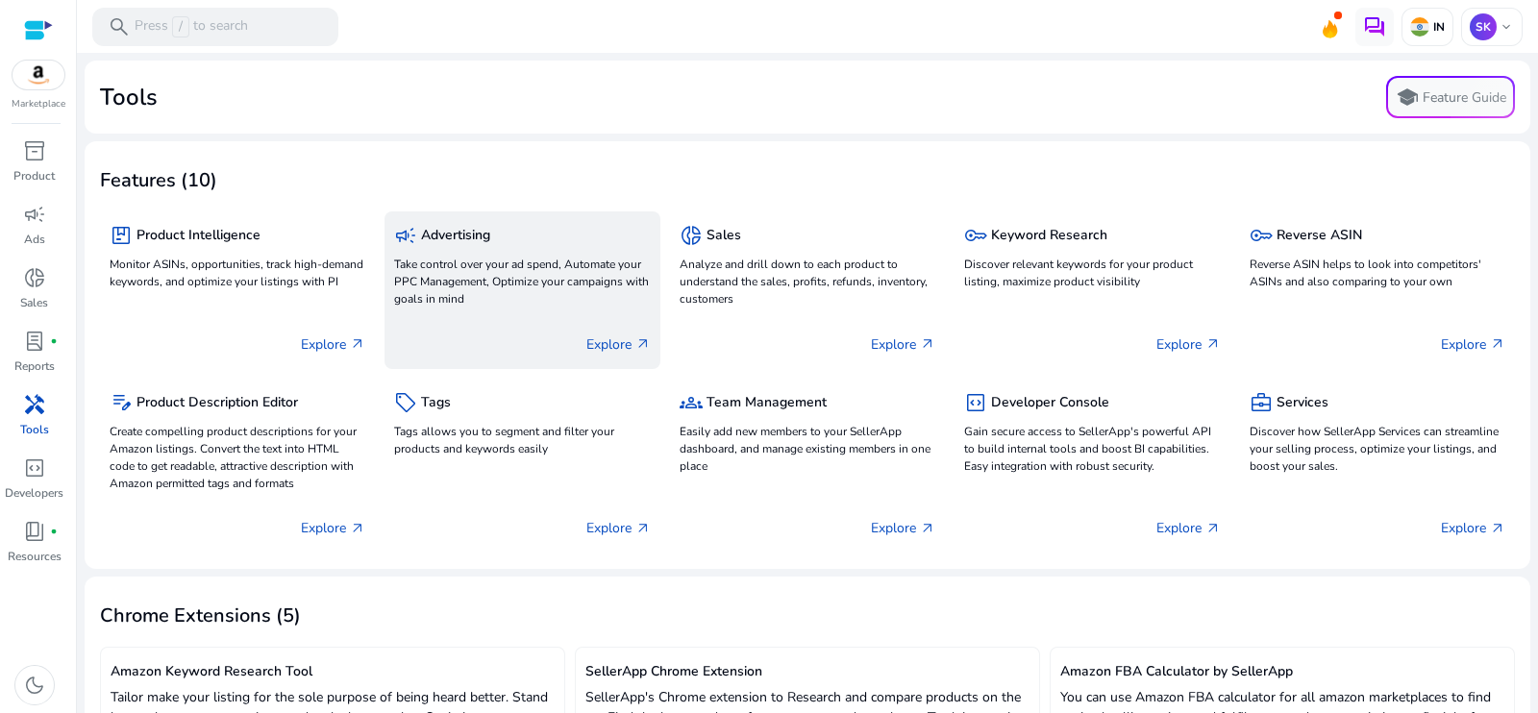
click at [597, 349] on p "Explore arrow_outward" at bounding box center [618, 345] width 64 height 20
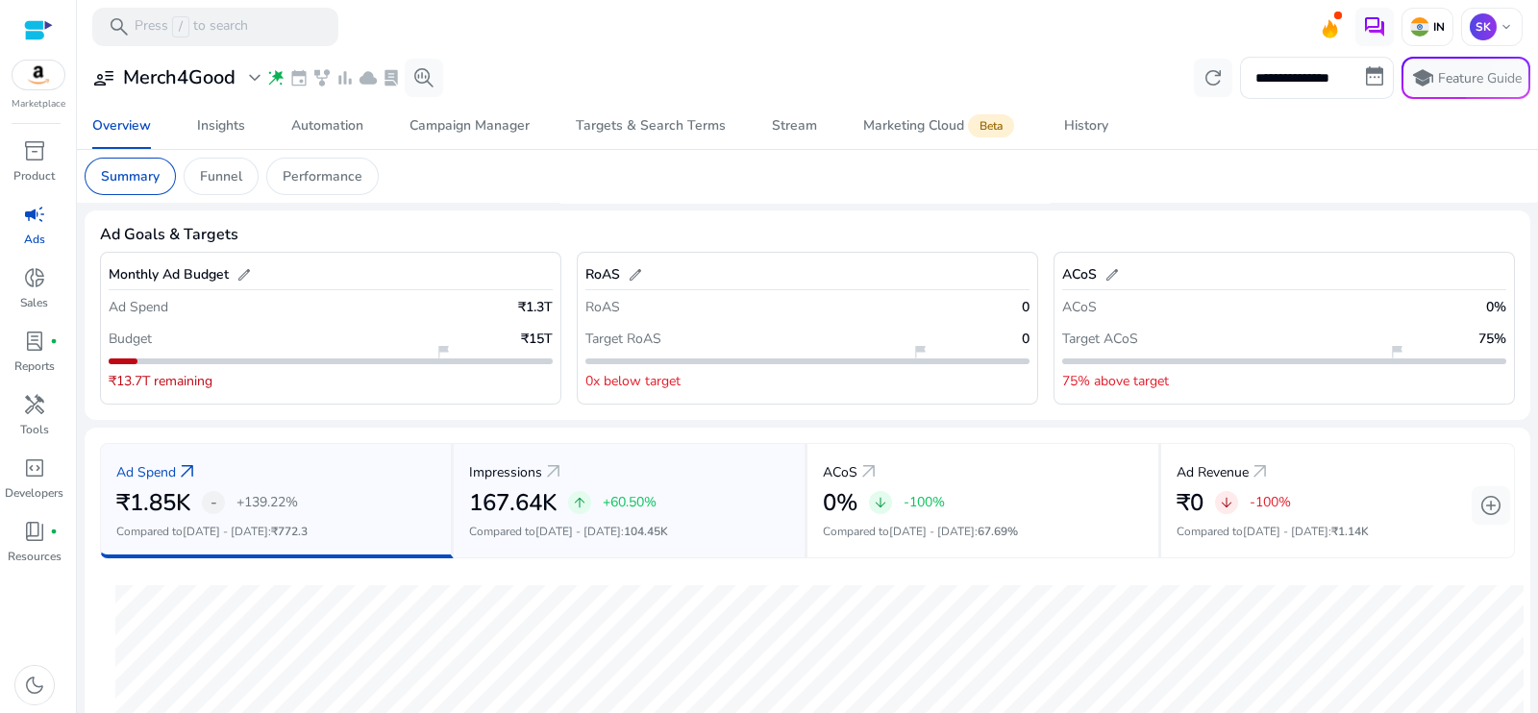
click at [513, 478] on p "Impressions" at bounding box center [505, 472] width 73 height 20
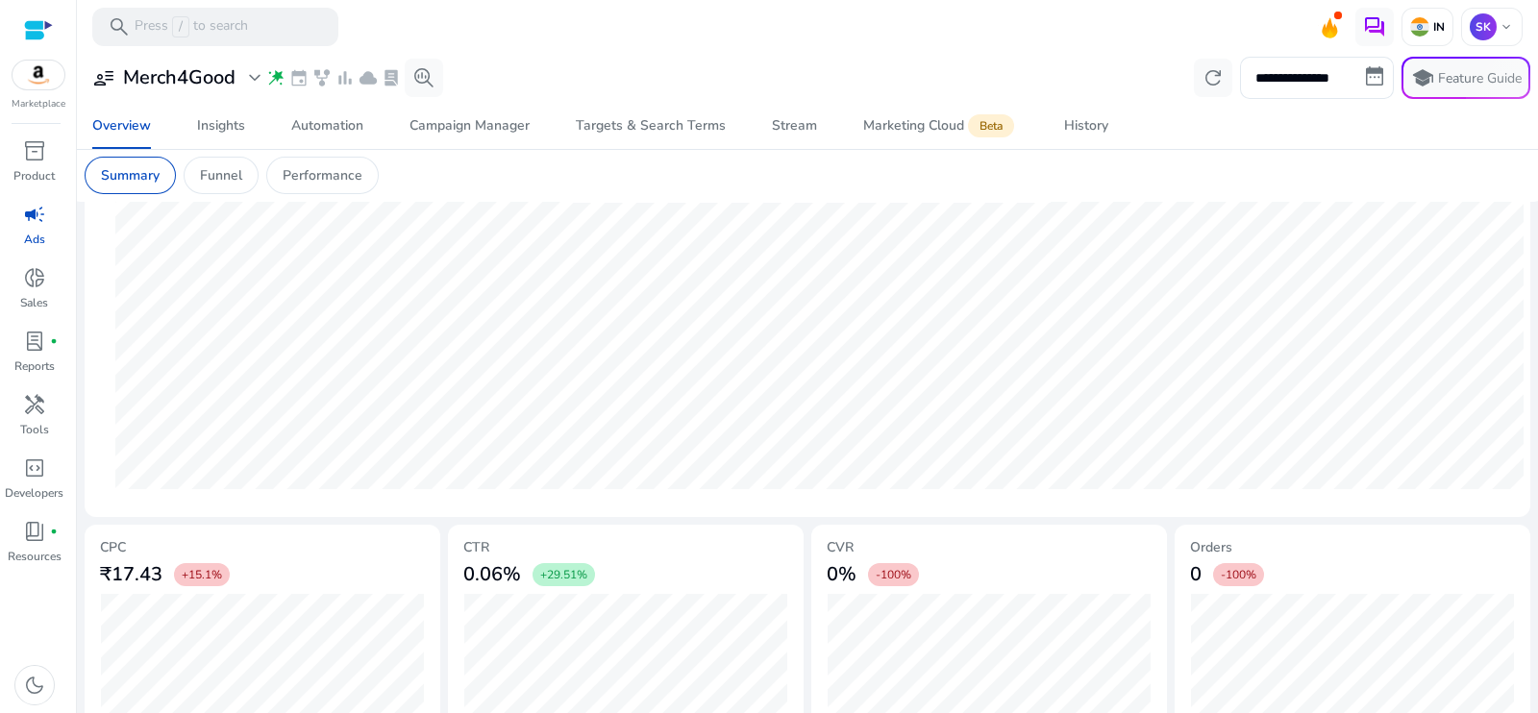
scroll to position [582, 0]
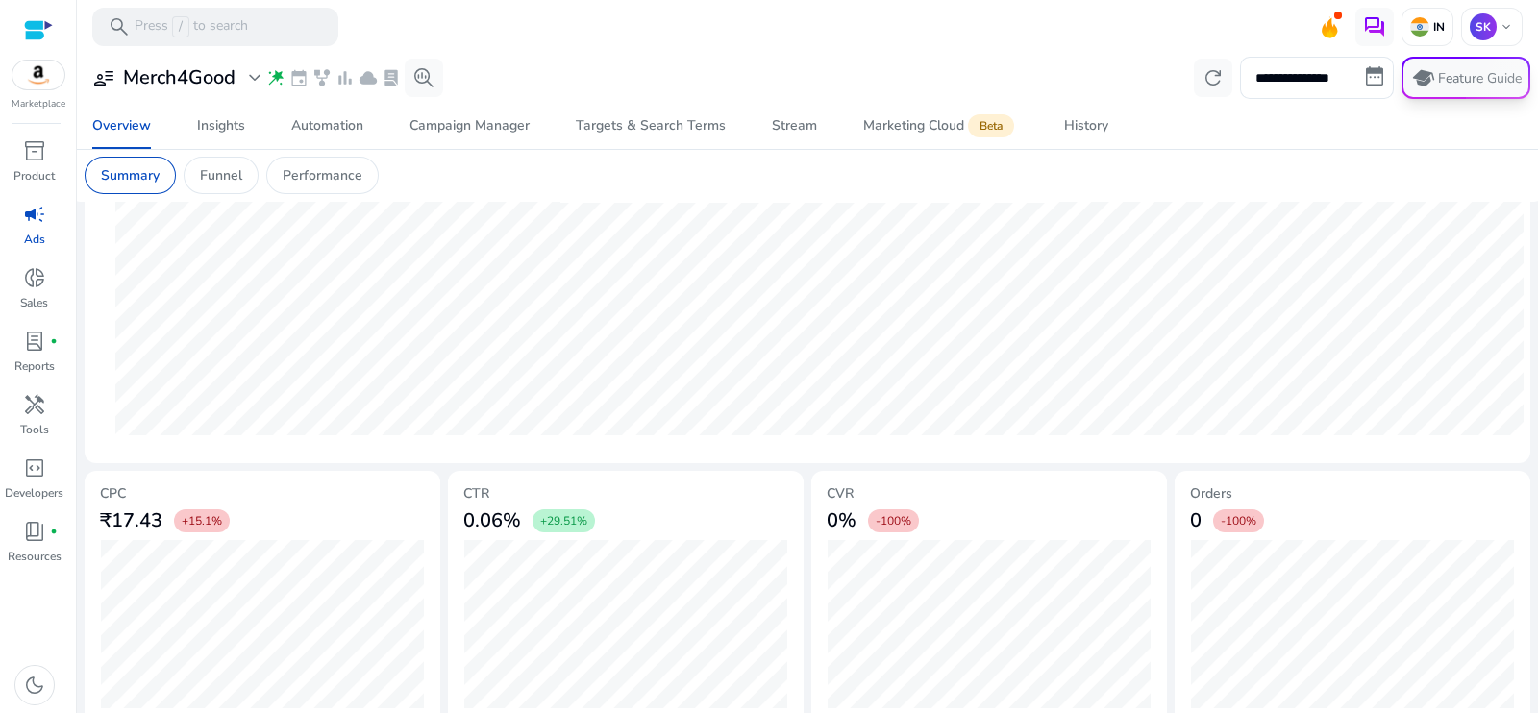
click at [1453, 84] on p "Feature Guide" at bounding box center [1480, 78] width 84 height 19
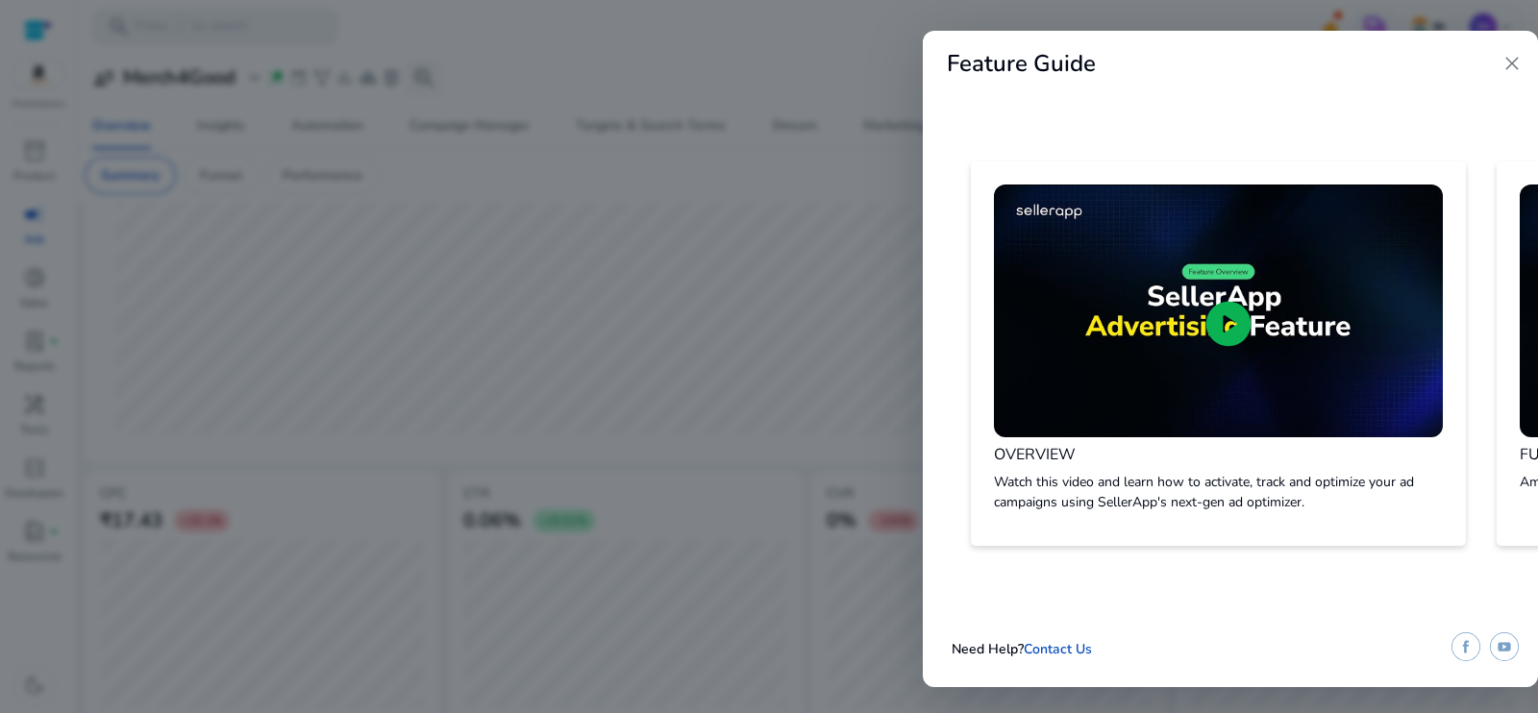
click at [1509, 59] on span "close" at bounding box center [1512, 63] width 23 height 23
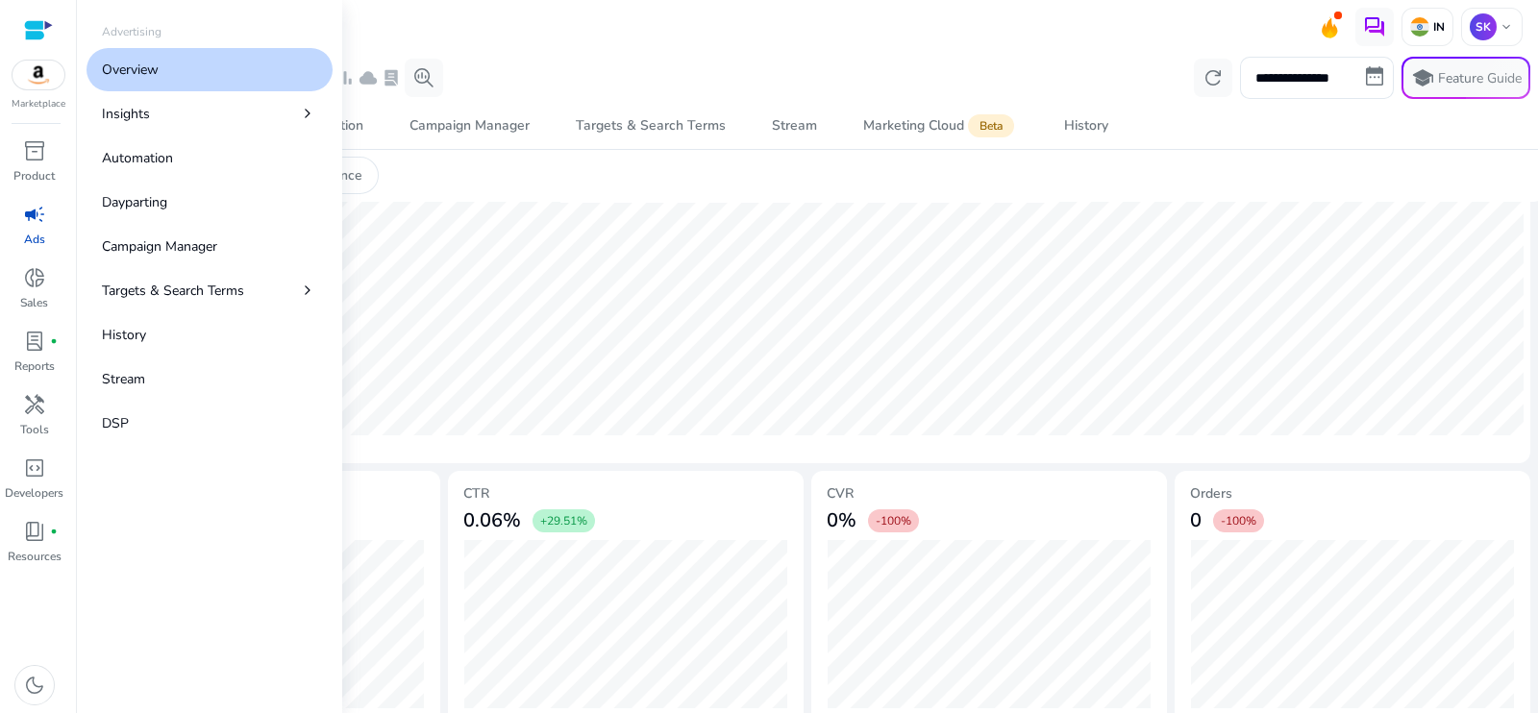
click at [29, 209] on span "campaign" at bounding box center [34, 214] width 23 height 23
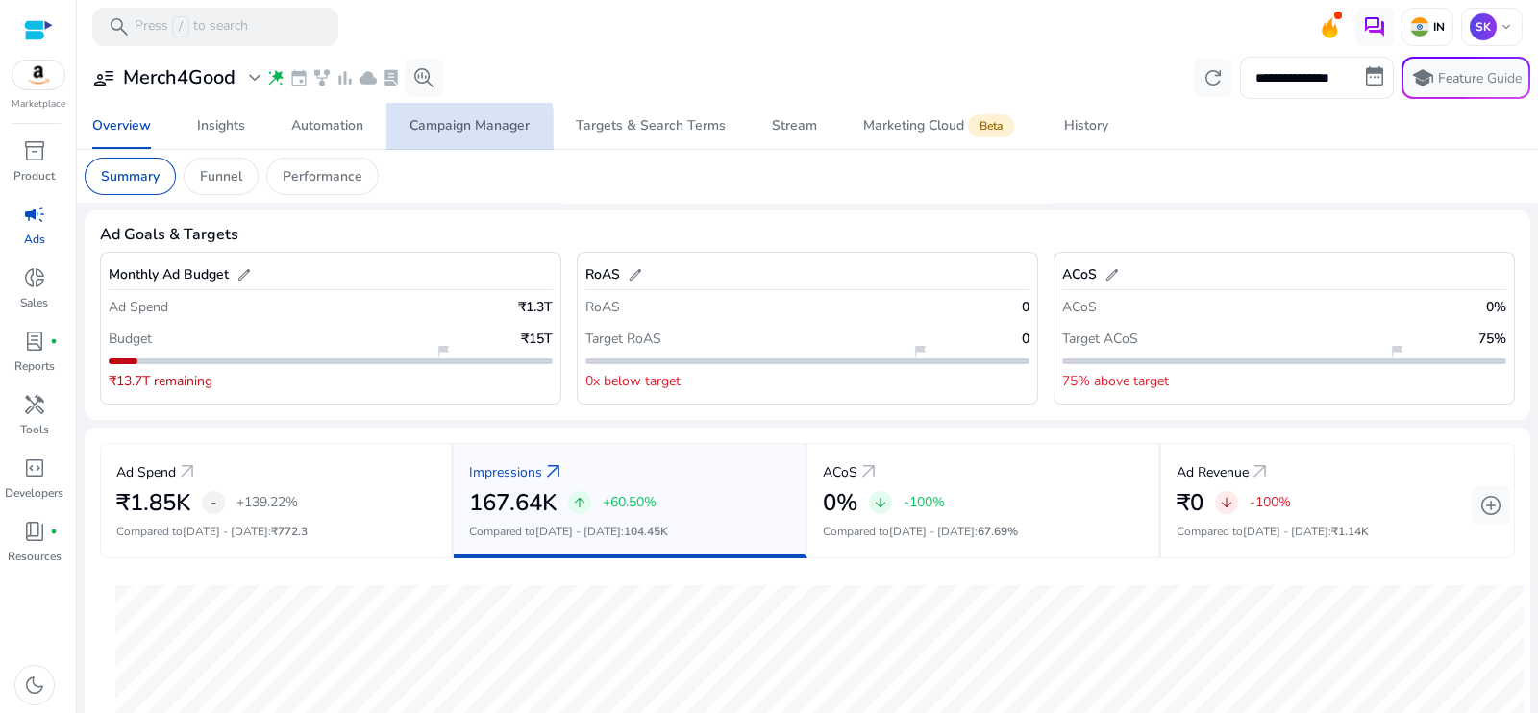
click at [442, 132] on div "Campaign Manager" at bounding box center [470, 125] width 120 height 13
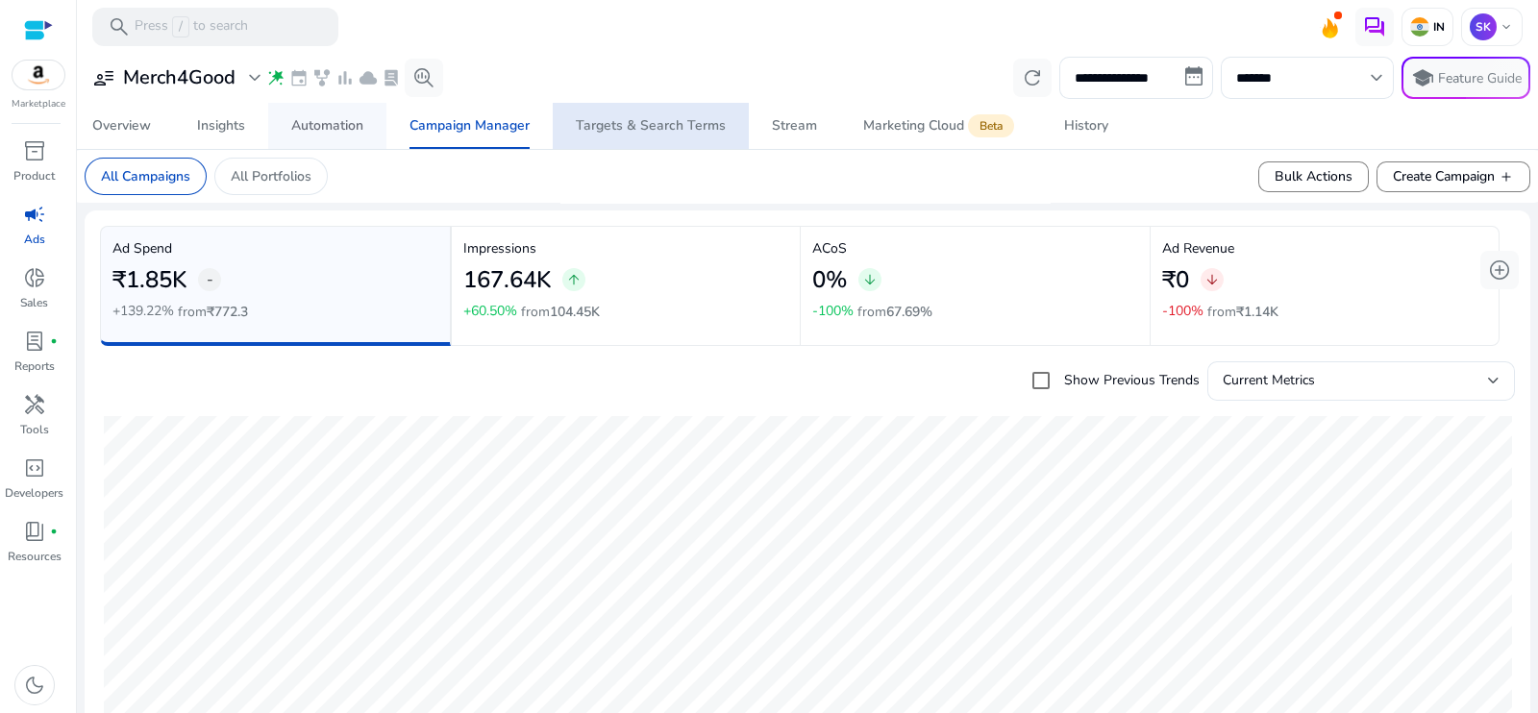
click at [322, 127] on div "Automation" at bounding box center [327, 125] width 72 height 13
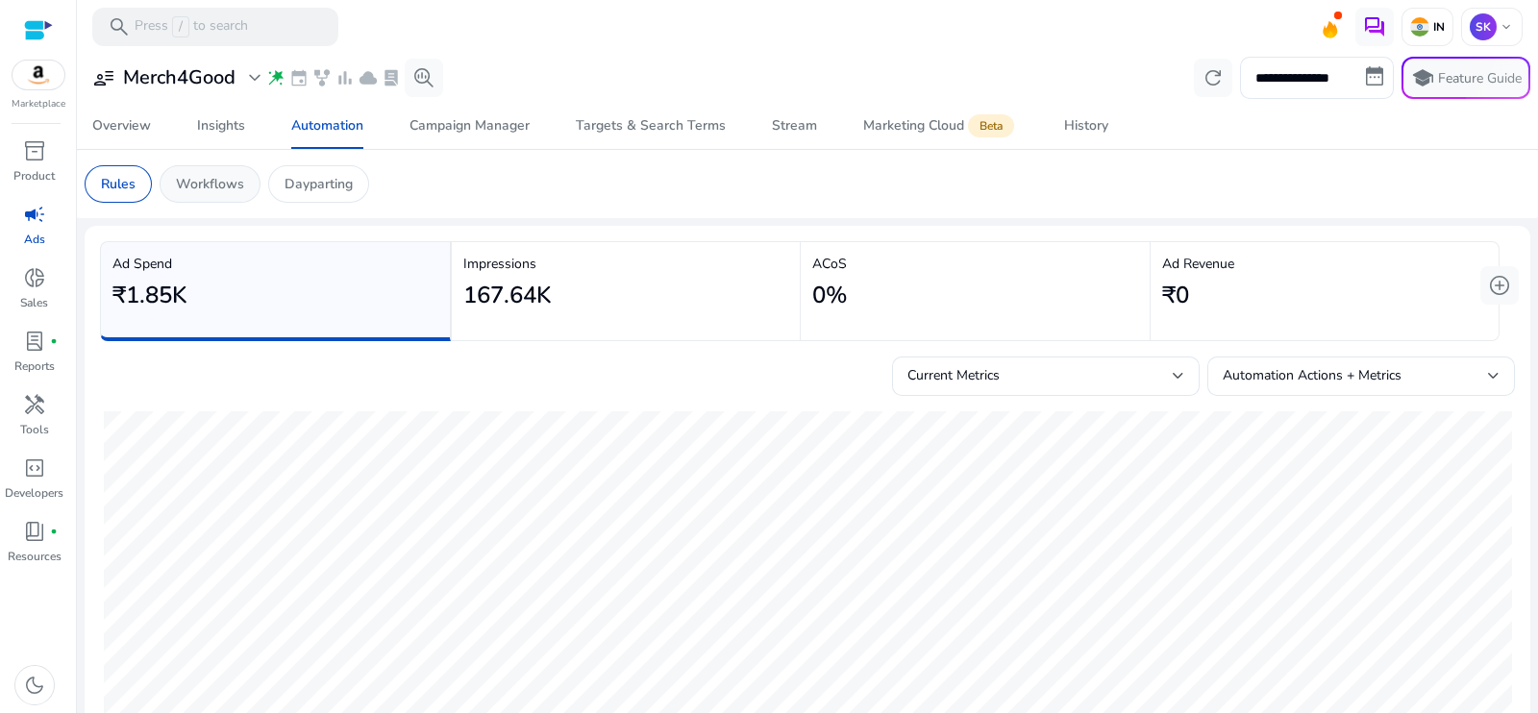
click at [216, 186] on p "Workflows" at bounding box center [210, 184] width 68 height 20
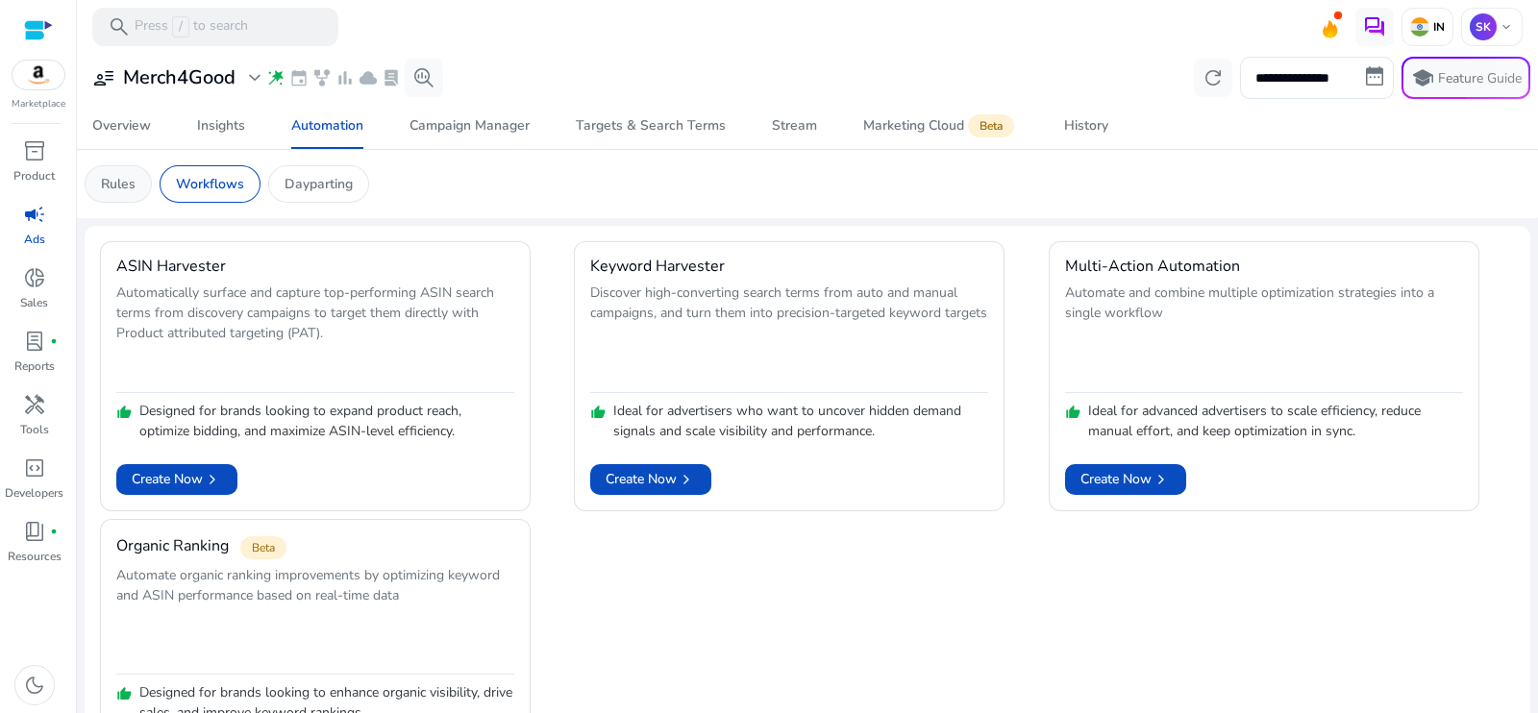
click at [122, 193] on p "Rules" at bounding box center [118, 184] width 35 height 20
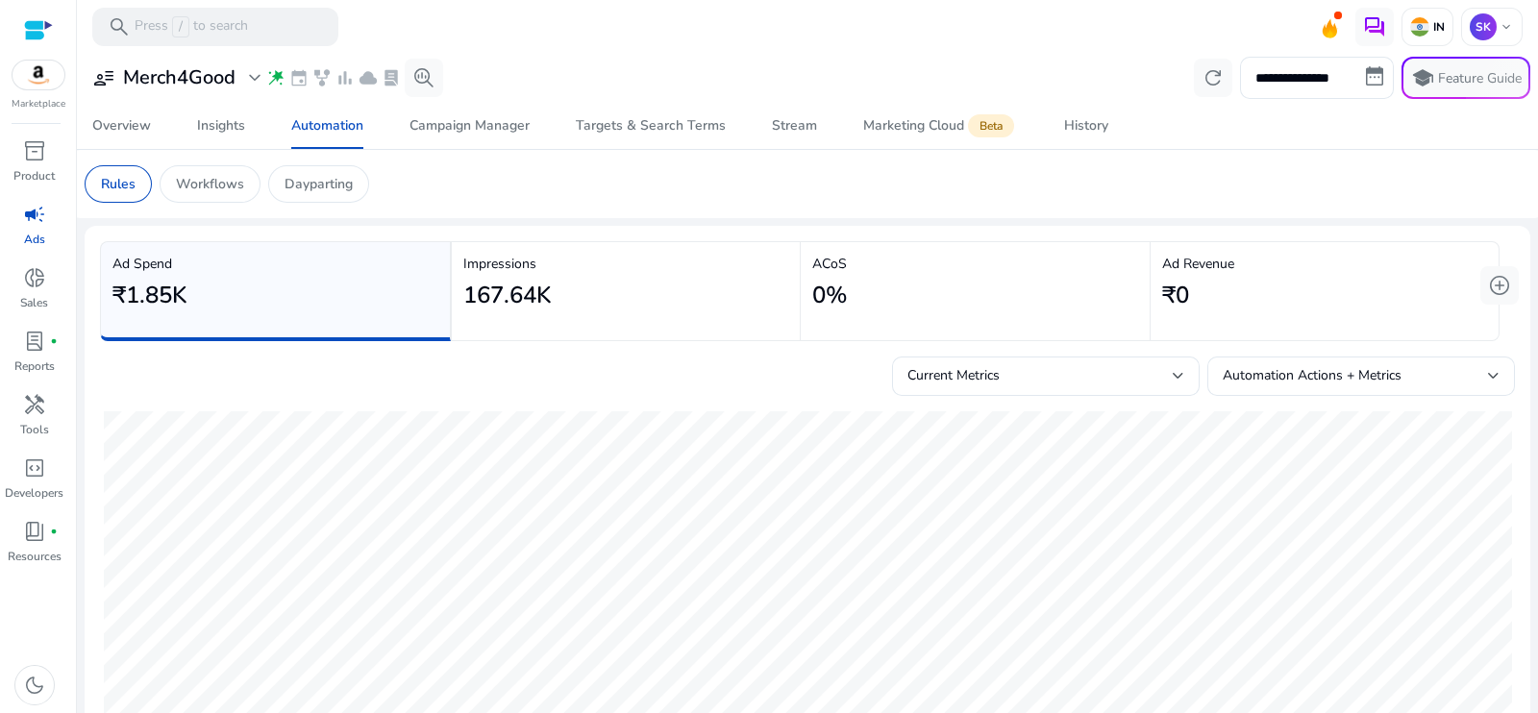
click at [209, 282] on div "₹1.85K" at bounding box center [275, 295] width 326 height 43
click at [108, 75] on span "user_attributes" at bounding box center [103, 77] width 23 height 23
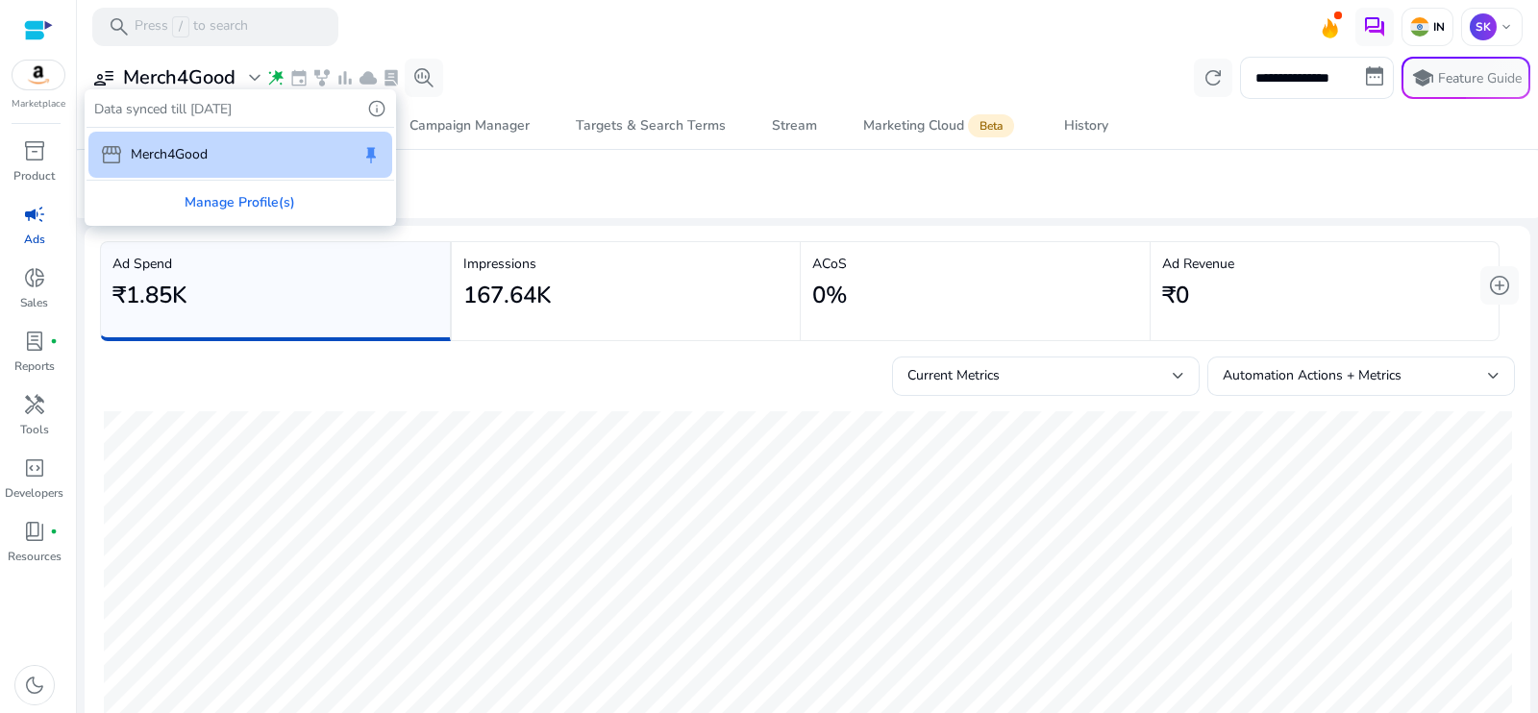
click at [213, 292] on div at bounding box center [769, 356] width 1538 height 713
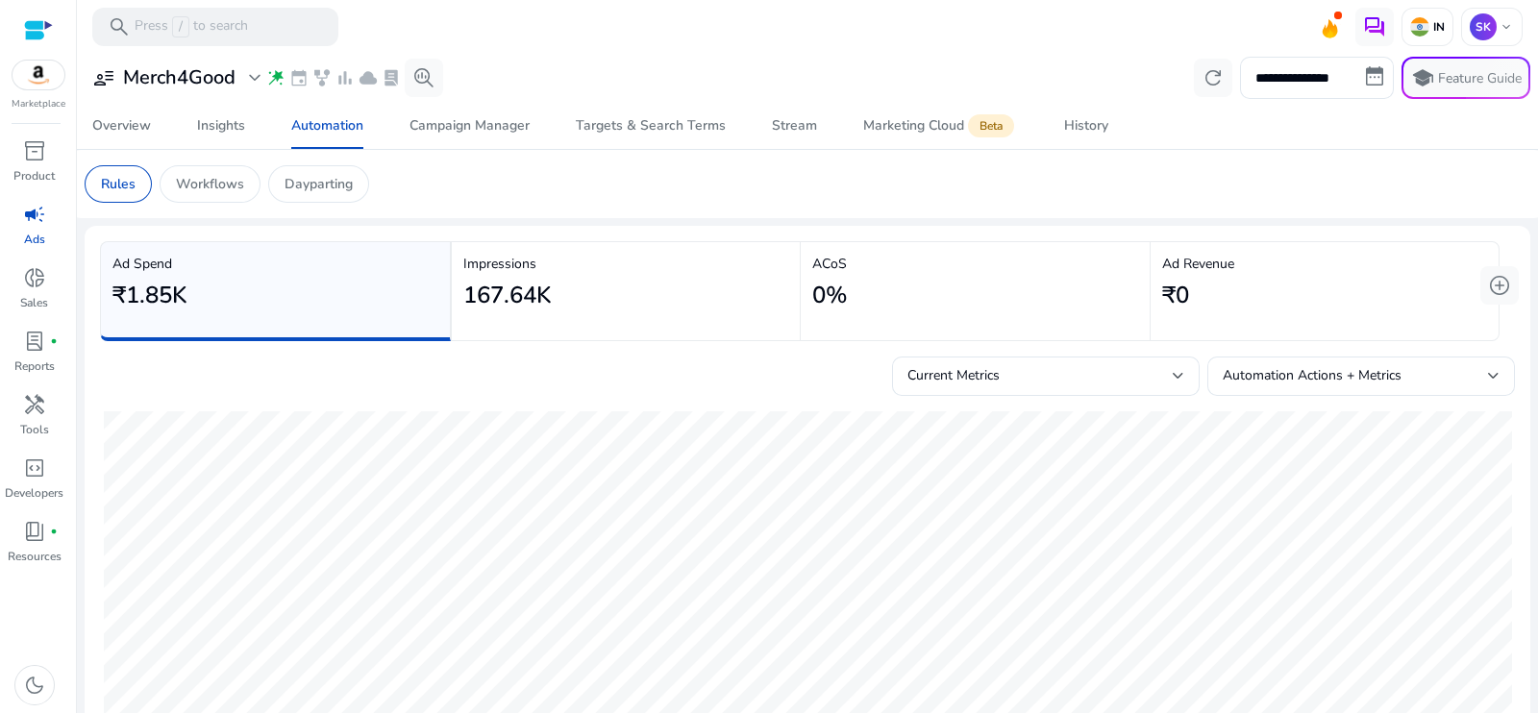
drag, startPoint x: 1529, startPoint y: 137, endPoint x: 1534, endPoint y: 326, distance: 188.5
click at [1534, 326] on mat-sidenav-content "**********" at bounding box center [807, 356] width 1461 height 713
click at [1377, 203] on mat-card "Rules Workflows Dayparting" at bounding box center [807, 184] width 1477 height 68
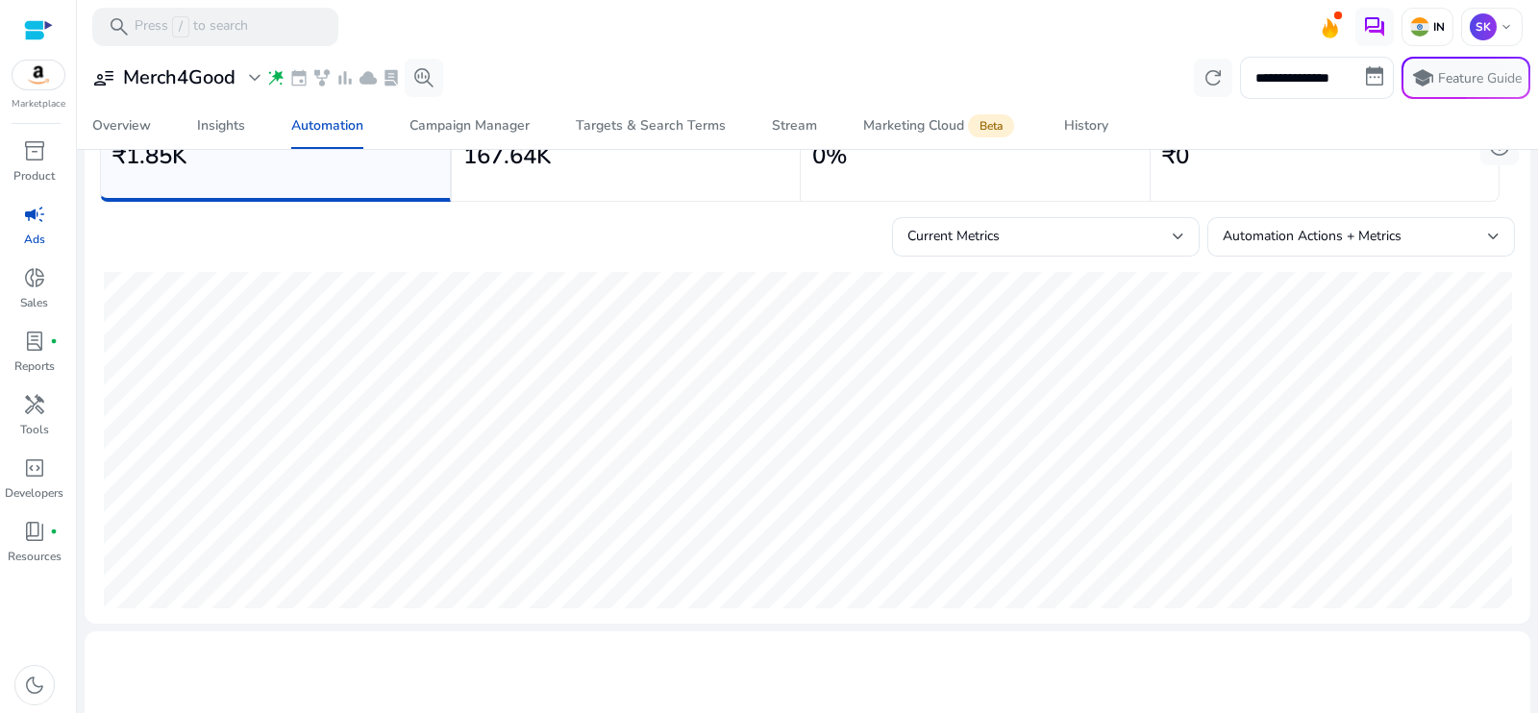
scroll to position [37, 0]
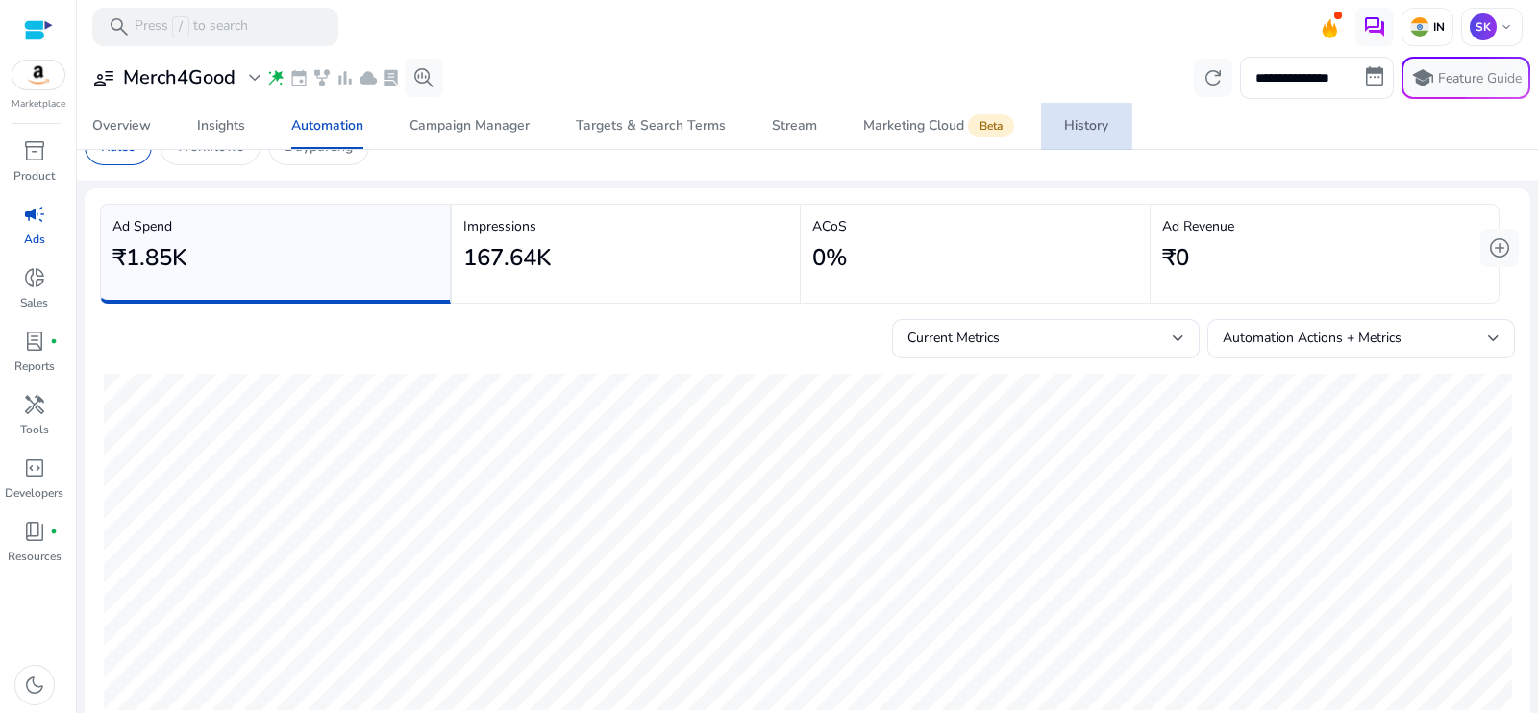
click at [1083, 132] on div "History" at bounding box center [1086, 125] width 44 height 13
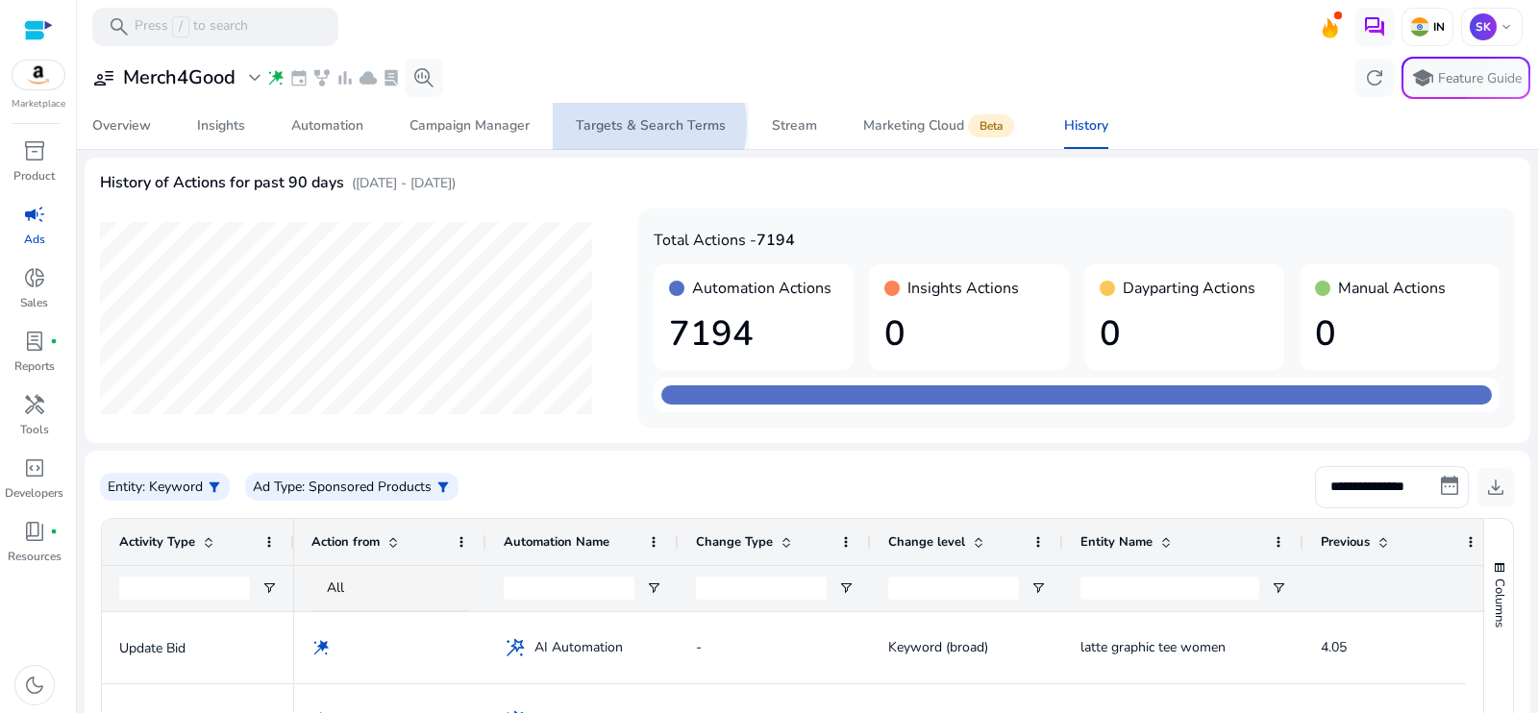
click at [630, 125] on div "Targets & Search Terms" at bounding box center [651, 125] width 150 height 13
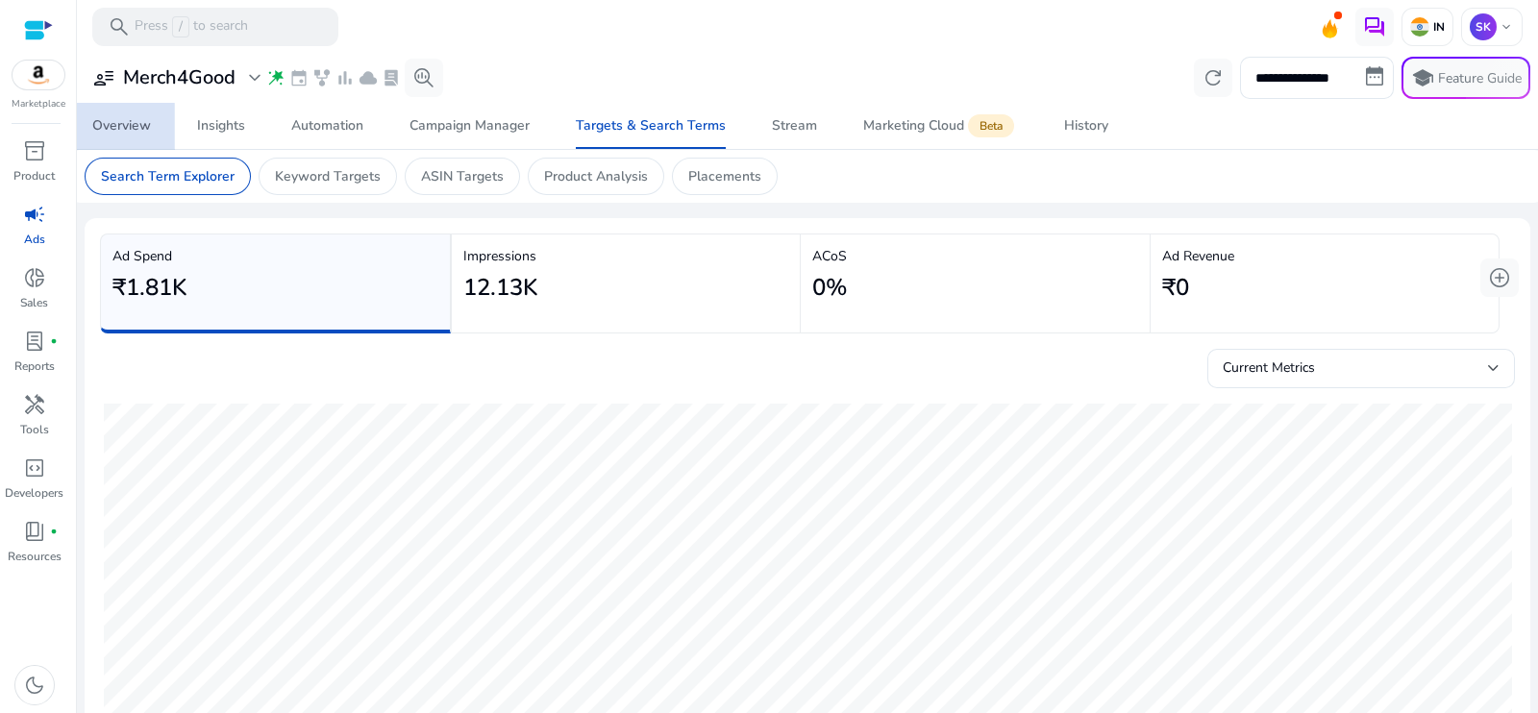
click at [121, 127] on div "Overview" at bounding box center [121, 125] width 59 height 13
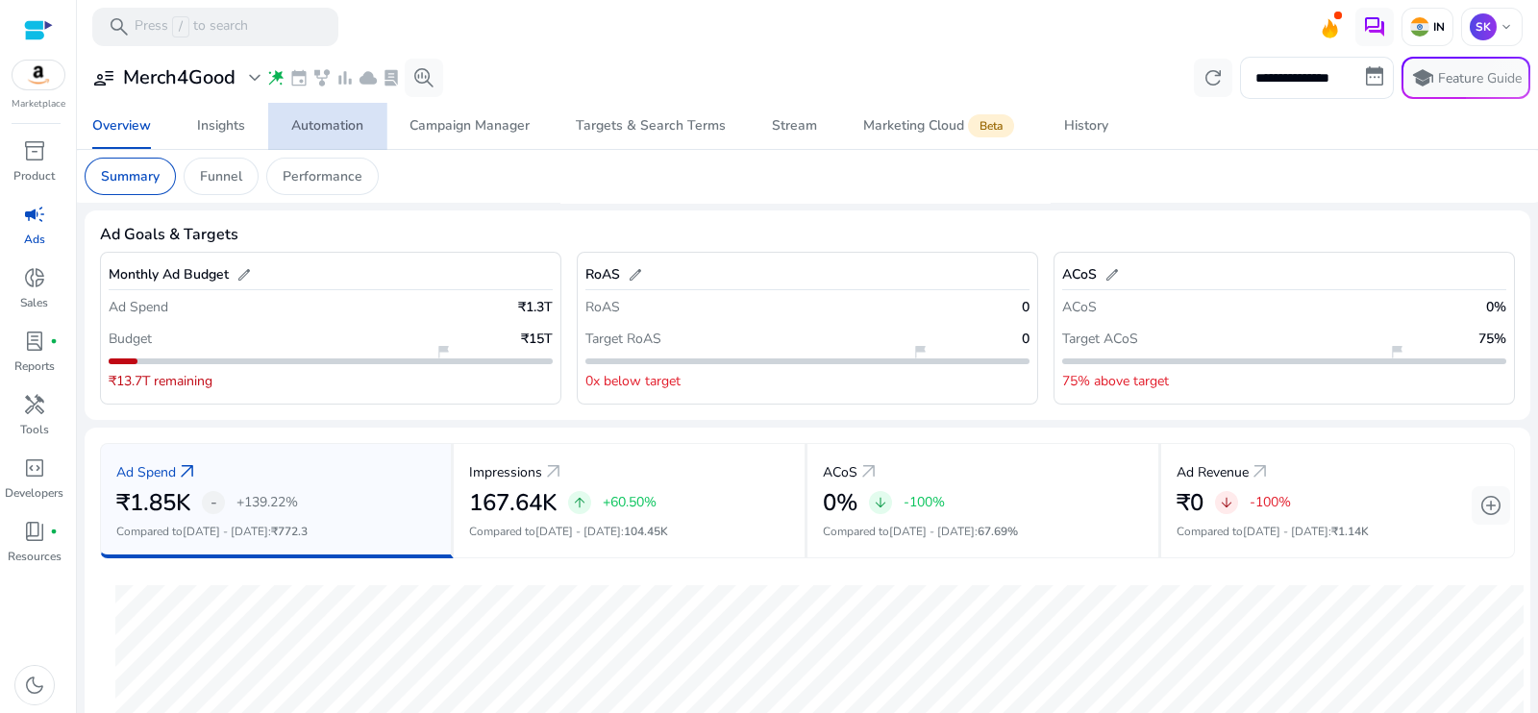
click at [317, 119] on div "Automation" at bounding box center [327, 125] width 72 height 13
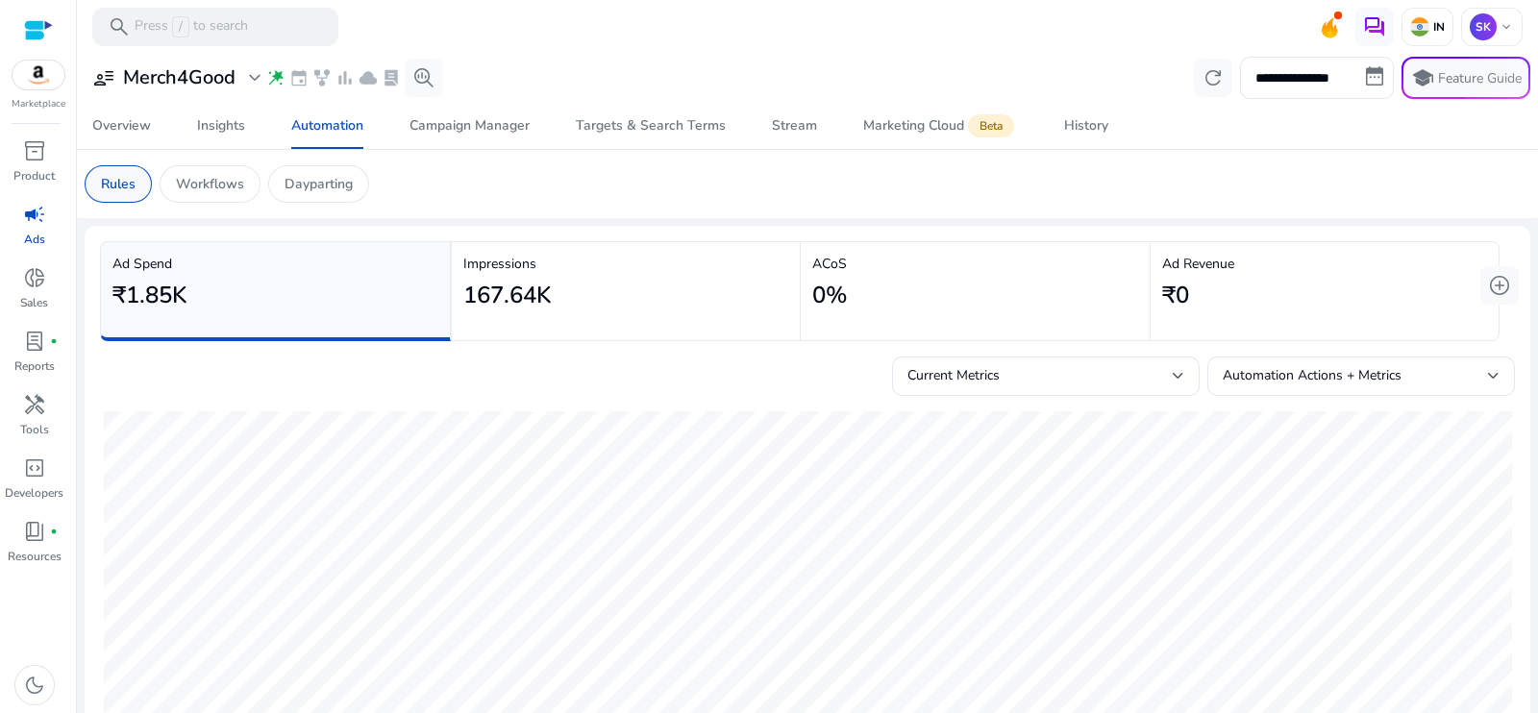
click at [119, 181] on p "Rules" at bounding box center [118, 184] width 35 height 20
click at [202, 170] on div "Workflows" at bounding box center [210, 183] width 101 height 37
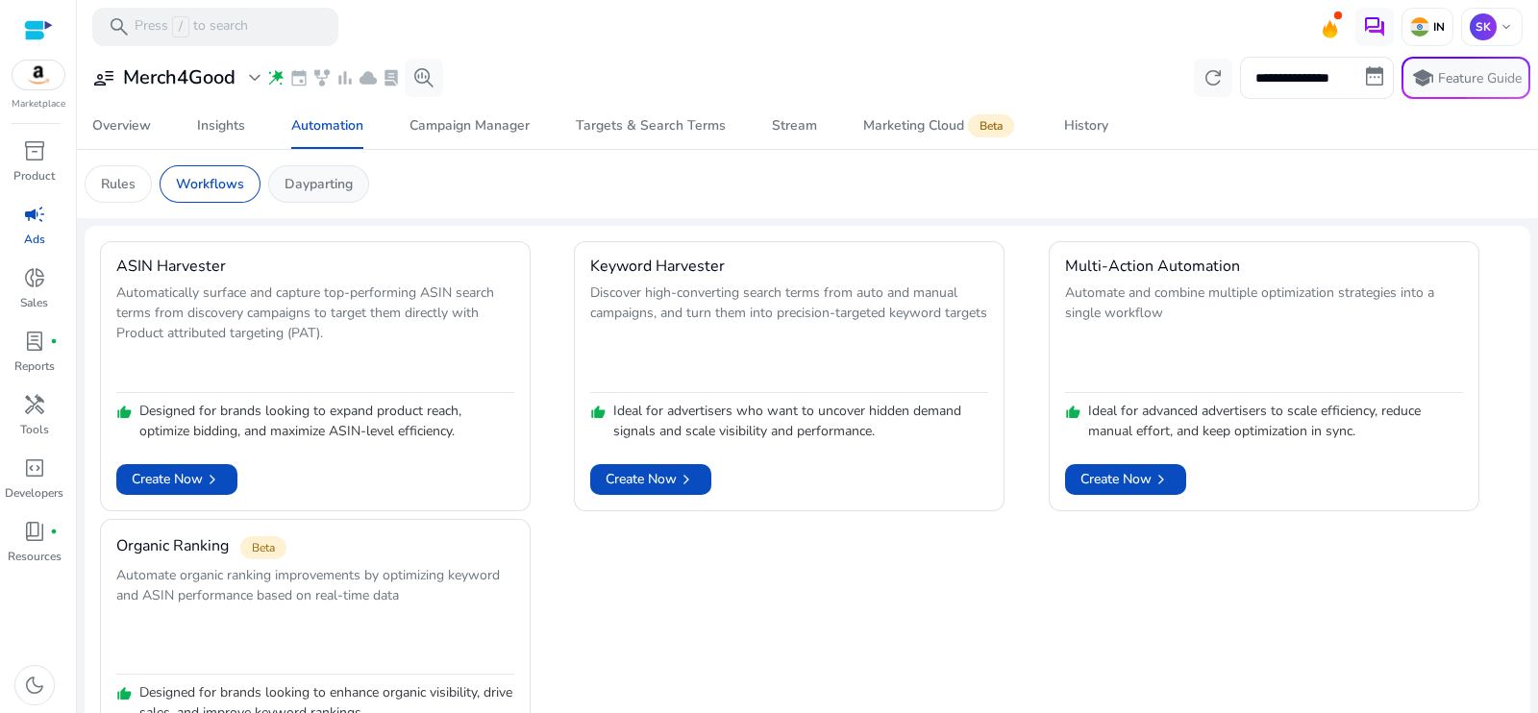
click at [297, 194] on div "Dayparting" at bounding box center [318, 183] width 101 height 37
